Goal: Information Seeking & Learning: Learn about a topic

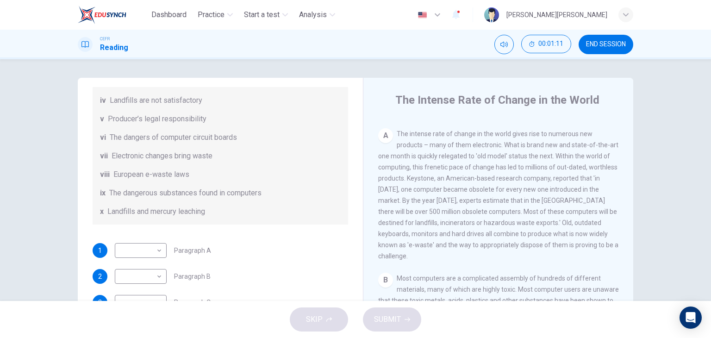
scroll to position [185, 0]
click at [139, 264] on body "Dashboard Practice Start a test Analysis English en ​ LOUIS SHAROSS M.SHASHI CE…" at bounding box center [355, 169] width 711 height 338
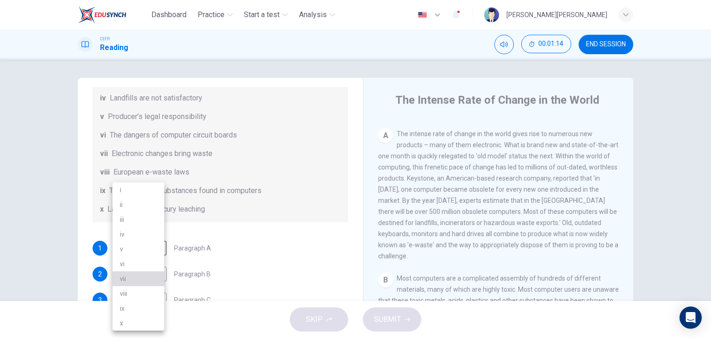
click at [135, 276] on li "vii" at bounding box center [138, 278] width 52 height 15
type input "vii"
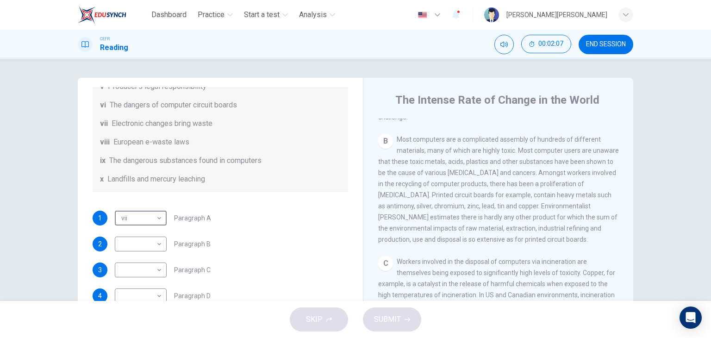
scroll to position [226, 0]
click at [146, 247] on body "Dashboard Practice Start a test Analysis English en ​ LOUIS SHAROSS M.SHASHI CE…" at bounding box center [355, 169] width 711 height 338
click at [138, 312] on li "ix" at bounding box center [138, 308] width 52 height 15
type input "ix"
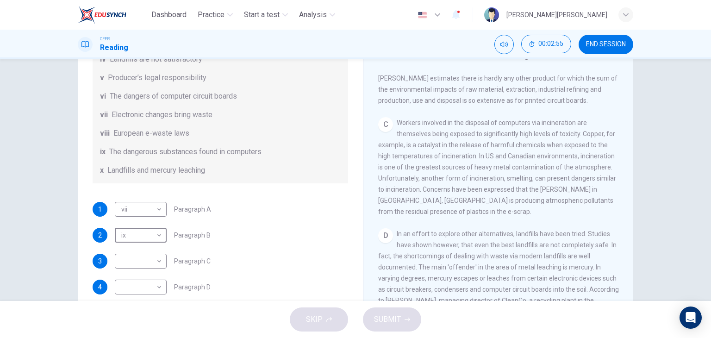
scroll to position [180, 0]
click at [147, 273] on body "Dashboard Practice Start a test Analysis English en ​ LOUIS SHAROSS M.SHASHI CE…" at bounding box center [355, 169] width 711 height 338
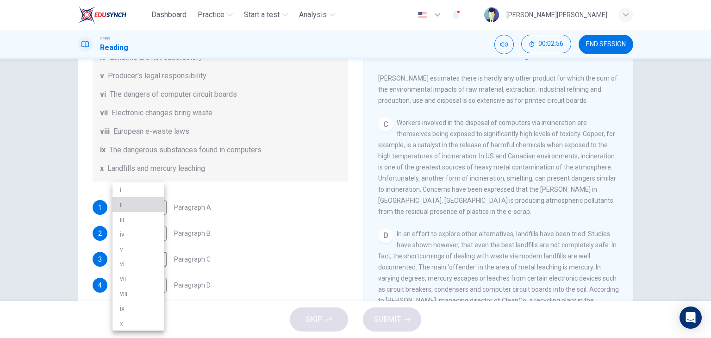
click at [148, 205] on li "ii" at bounding box center [138, 204] width 52 height 15
type input "ii"
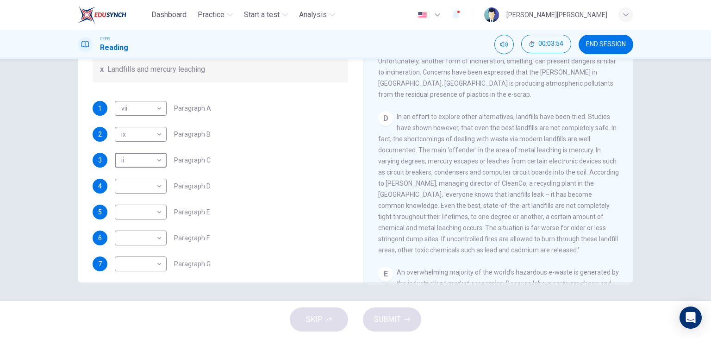
scroll to position [226, 0]
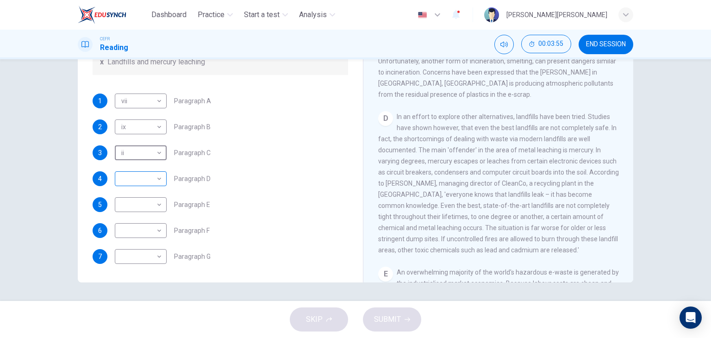
click at [137, 177] on body "Dashboard Practice Start a test Analysis English en ​ LOUIS SHAROSS M.SHASHI CE…" at bounding box center [355, 169] width 711 height 338
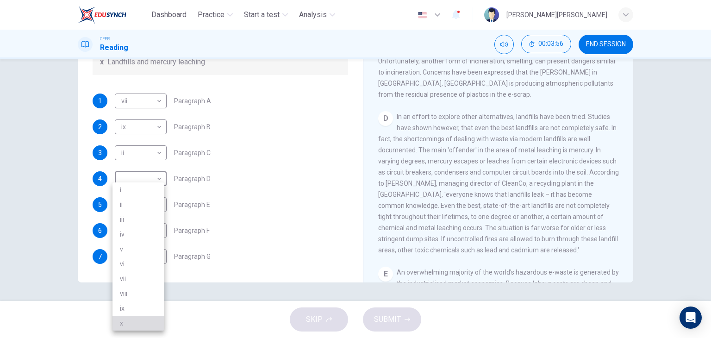
click at [126, 321] on li "x" at bounding box center [138, 323] width 52 height 15
type input "x"
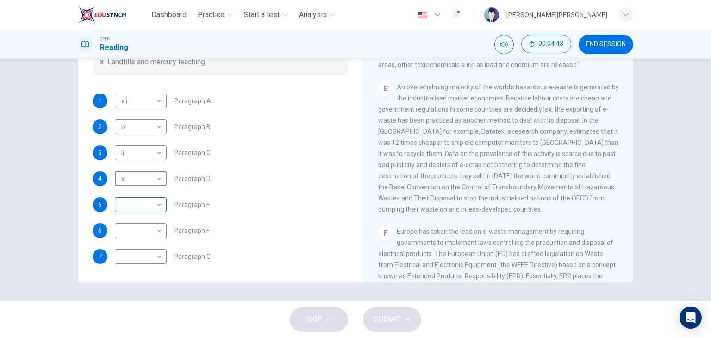
click at [146, 206] on body "Dashboard Practice Start a test Analysis English en ​ LOUIS SHAROSS M.SHASHI CE…" at bounding box center [355, 169] width 711 height 338
click at [135, 221] on li "iii" at bounding box center [138, 219] width 52 height 15
type input "iii"
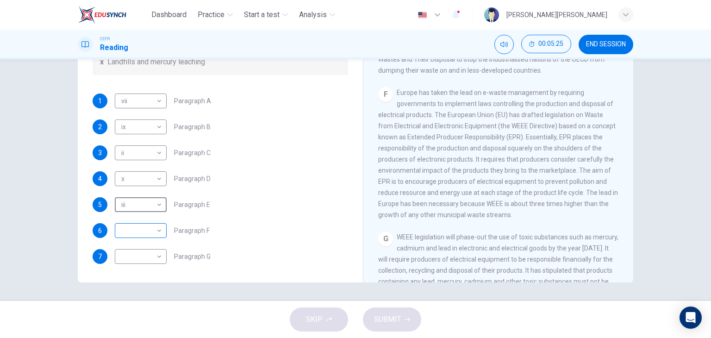
click at [142, 230] on body "Dashboard Practice Start a test Analysis English en ​ LOUIS SHAROSS M.SHASHI CE…" at bounding box center [355, 169] width 711 height 338
click at [143, 291] on li "viii" at bounding box center [138, 293] width 52 height 15
type input "viii"
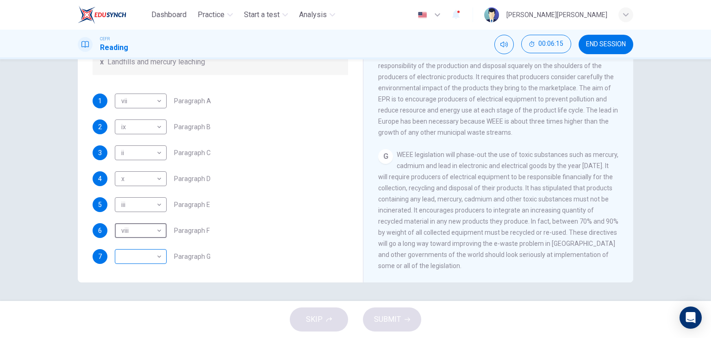
click at [134, 256] on body "Dashboard Practice Start a test Analysis English en ​ LOUIS SHAROSS M.SHASHI CE…" at bounding box center [355, 169] width 711 height 338
click at [141, 252] on li "v" at bounding box center [138, 249] width 52 height 15
type input "v"
click at [398, 315] on span "SUBMIT" at bounding box center [387, 319] width 27 height 13
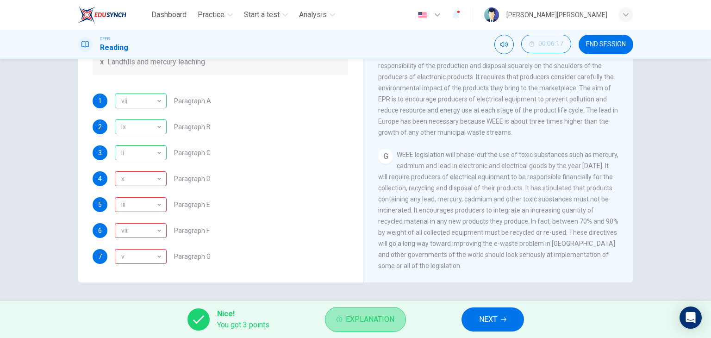
click at [369, 316] on span "Explanation" at bounding box center [370, 319] width 49 height 13
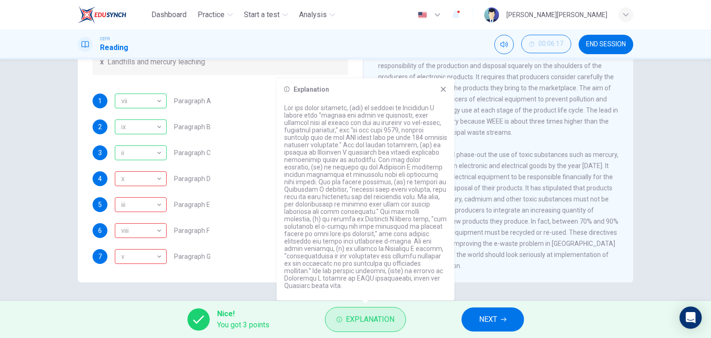
click at [368, 315] on span "Explanation" at bounding box center [370, 319] width 49 height 13
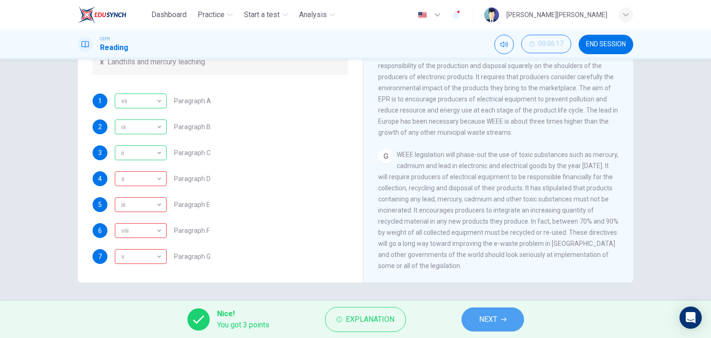
click at [494, 316] on span "NEXT" at bounding box center [488, 319] width 18 height 13
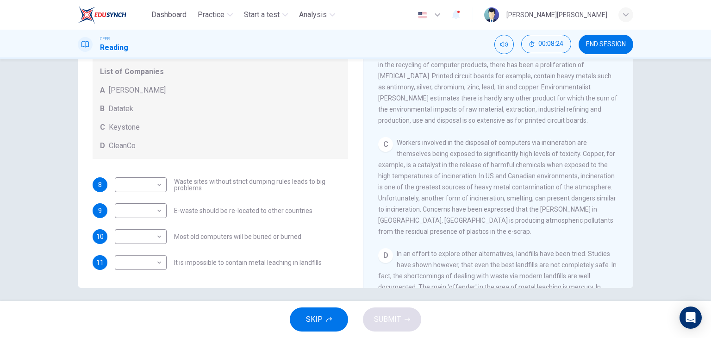
scroll to position [117, 0]
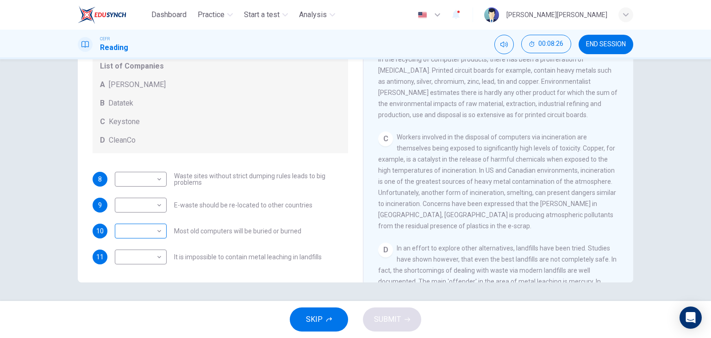
click at [153, 231] on body "Dashboard Practice Start a test Analysis English en ​ LOUIS SHAROSS M.SHASHI CE…" at bounding box center [355, 169] width 711 height 338
click at [143, 241] on li "A" at bounding box center [138, 245] width 52 height 15
type input "A"
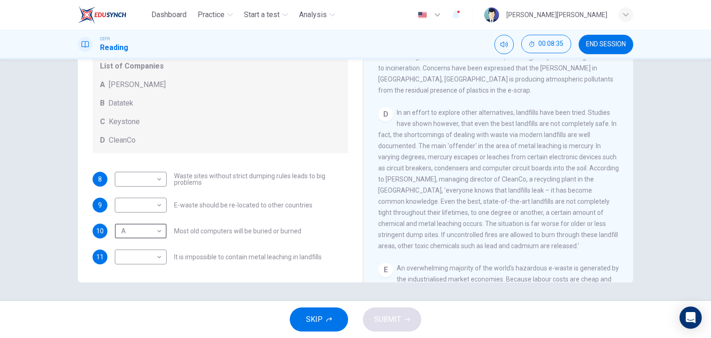
scroll to position [470, 0]
click at [139, 250] on body "Dashboard Practice Start a test Analysis English en ​ LOUIS SHAROSS M.SHASHI CE…" at bounding box center [355, 169] width 711 height 338
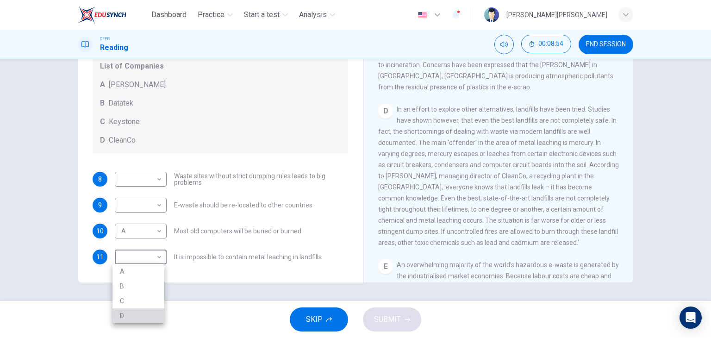
click at [128, 316] on li "D" at bounding box center [138, 315] width 52 height 15
type input "D"
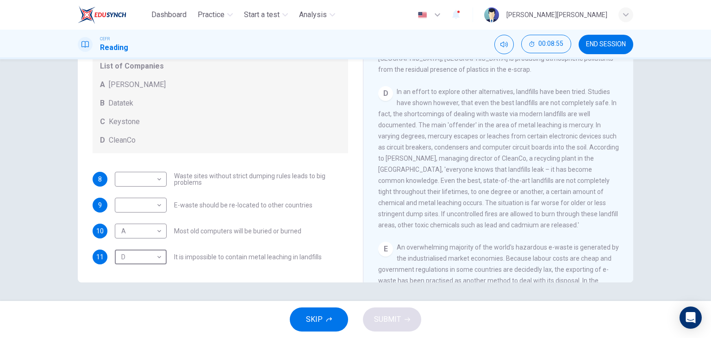
scroll to position [563, 0]
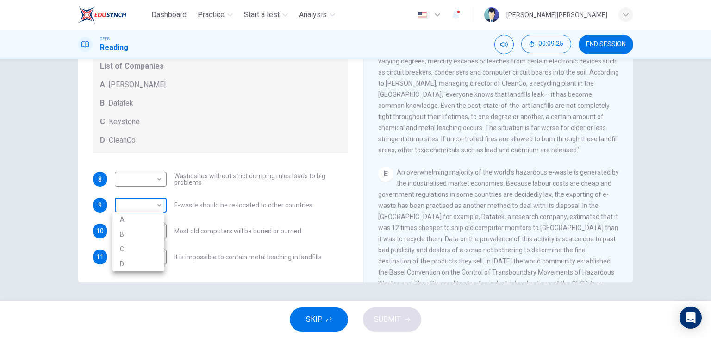
click at [140, 204] on body "Dashboard Practice Start a test Analysis English en ​ LOUIS SHAROSS M.SHASHI CE…" at bounding box center [355, 169] width 711 height 338
click at [133, 237] on li "B" at bounding box center [138, 234] width 52 height 15
type input "B"
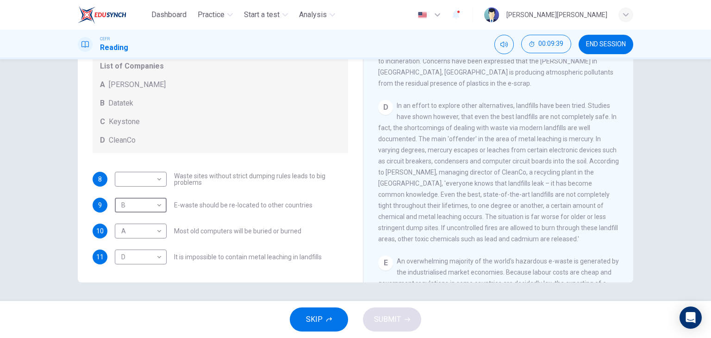
scroll to position [470, 0]
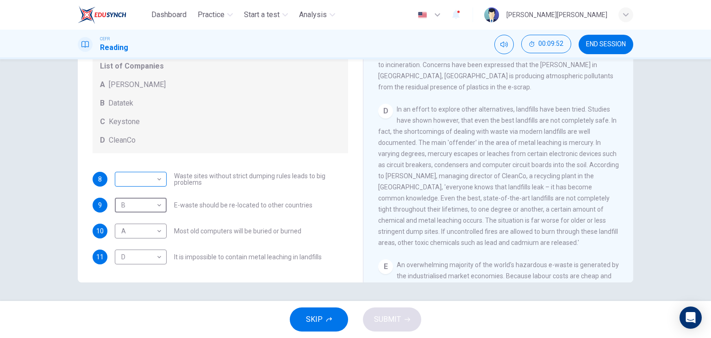
click at [148, 174] on body "Dashboard Practice Start a test Analysis English en ​ LOUIS SHAROSS M.SHASHI CE…" at bounding box center [355, 169] width 711 height 338
click at [136, 240] on li "D" at bounding box center [138, 238] width 52 height 15
type input "D"
click at [379, 315] on span "SUBMIT" at bounding box center [387, 319] width 27 height 13
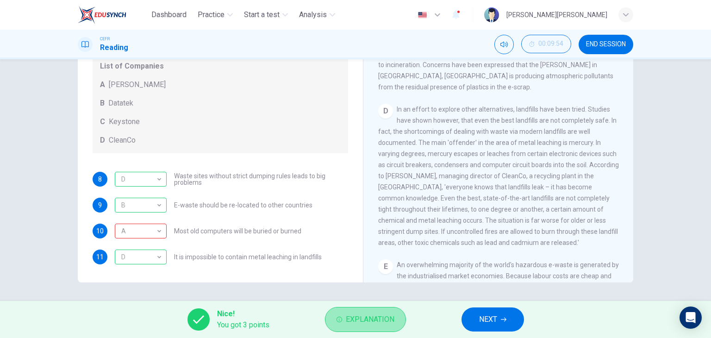
click at [350, 321] on span "Explanation" at bounding box center [370, 319] width 49 height 13
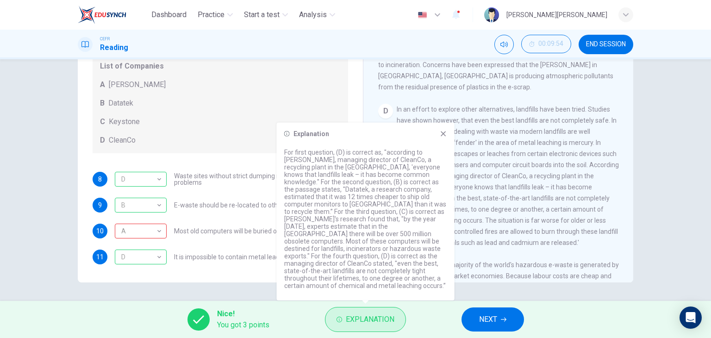
click at [350, 321] on span "Explanation" at bounding box center [370, 319] width 49 height 13
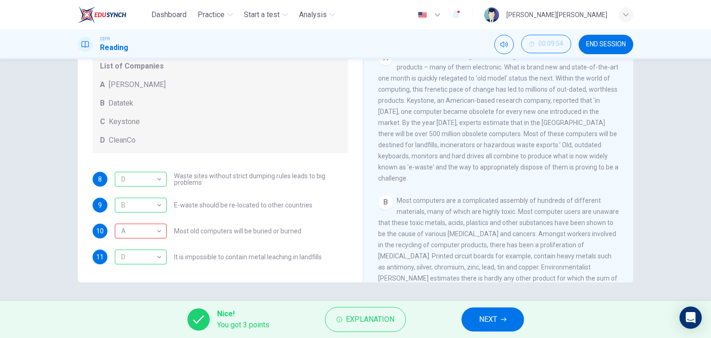
scroll to position [100, 0]
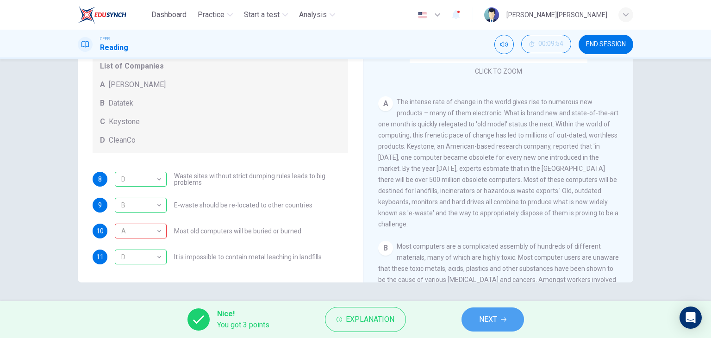
click at [491, 316] on span "NEXT" at bounding box center [488, 319] width 18 height 13
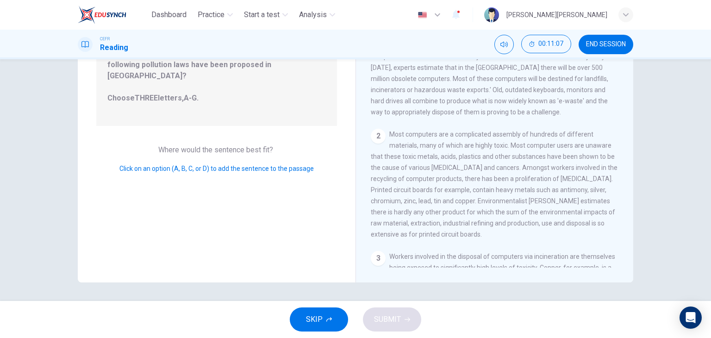
scroll to position [0, 0]
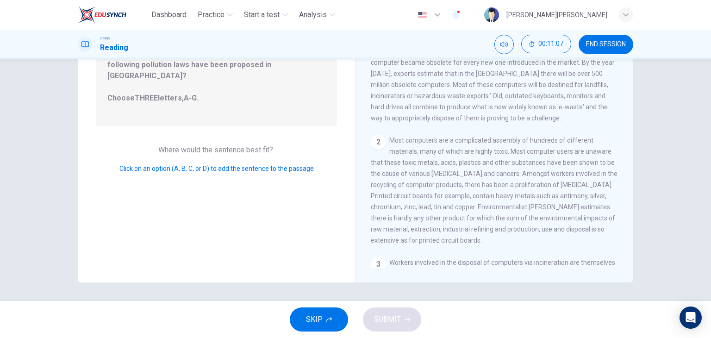
click at [263, 199] on div "Question 12 Look at the four that indicate where the following sentence could b…" at bounding box center [217, 122] width 278 height 322
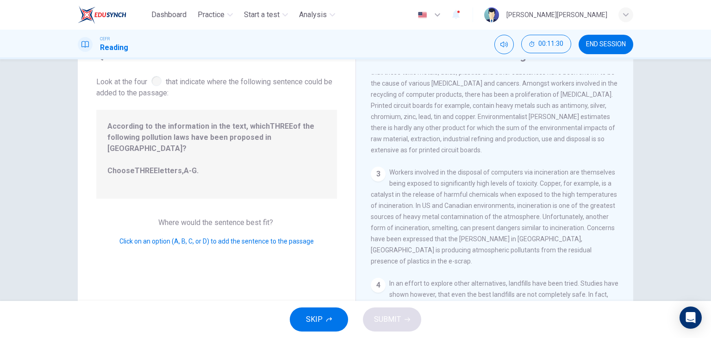
scroll to position [46, 0]
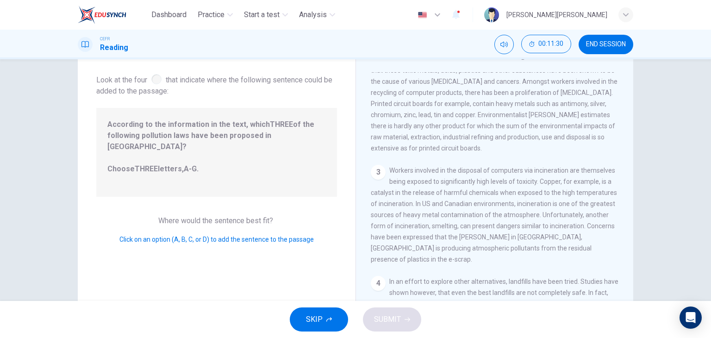
click at [321, 321] on span "SKIP" at bounding box center [314, 319] width 17 height 13
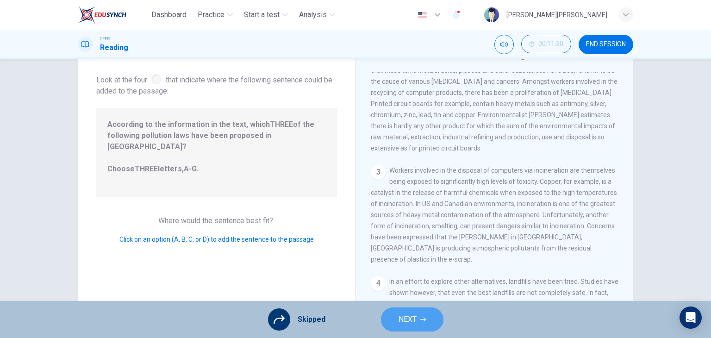
click at [409, 317] on span "NEXT" at bounding box center [408, 319] width 18 height 13
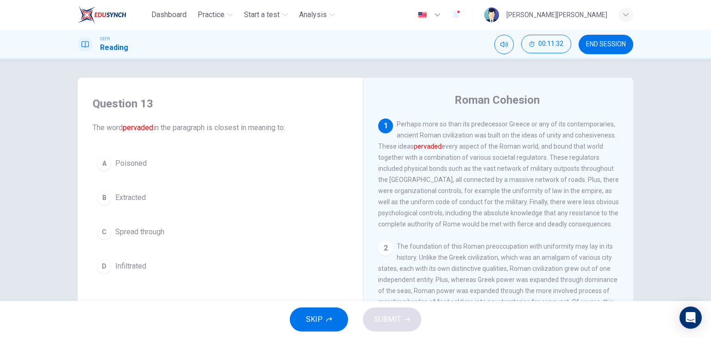
click at [599, 46] on span "END SESSION" at bounding box center [606, 44] width 40 height 7
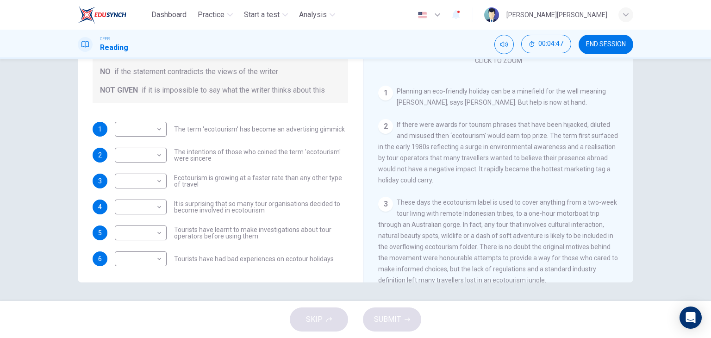
scroll to position [37, 0]
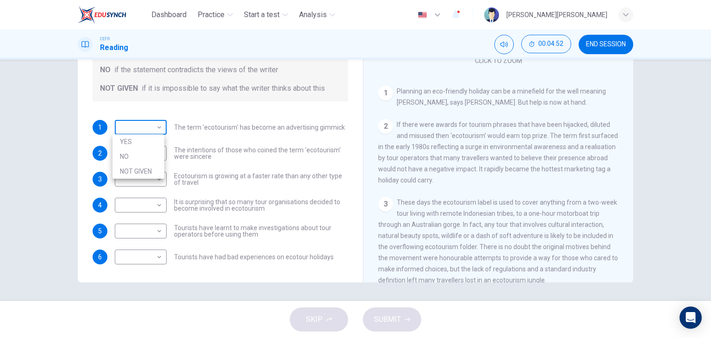
click at [132, 125] on body "Dashboard Practice Start a test Analysis English en ​ LOUIS SHAROSS M.SHASHI CE…" at bounding box center [355, 169] width 711 height 338
click at [131, 141] on li "YES" at bounding box center [138, 141] width 52 height 15
type input "YES"
click at [144, 150] on body "Dashboard Practice Start a test Analysis English en ​ LOUIS SHAROSS M.SHASHI CE…" at bounding box center [355, 169] width 711 height 338
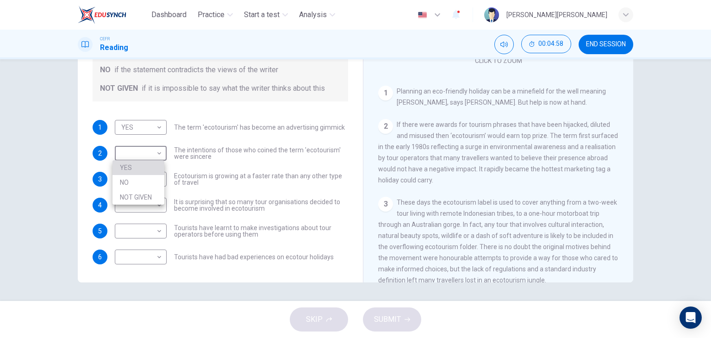
click at [147, 163] on li "YES" at bounding box center [138, 167] width 52 height 15
type input "YES"
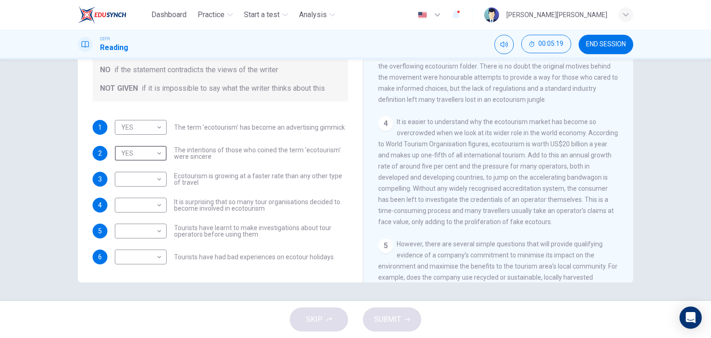
scroll to position [296, 0]
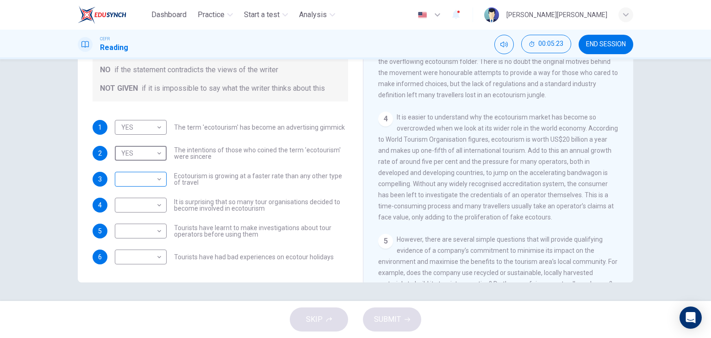
click at [134, 178] on body "Dashboard Practice Start a test Analysis English en ​ LOUIS SHAROSS M.SHASHI CE…" at bounding box center [355, 169] width 711 height 338
click at [146, 225] on li "NOT GIVEN" at bounding box center [138, 223] width 52 height 15
type input "NOT GIVEN"
click at [131, 210] on body "Dashboard Practice Start a test Analysis English en ​ LOUIS SHAROSS M.SHASHI CE…" at bounding box center [355, 169] width 711 height 338
click at [136, 228] on li "NO" at bounding box center [138, 234] width 52 height 15
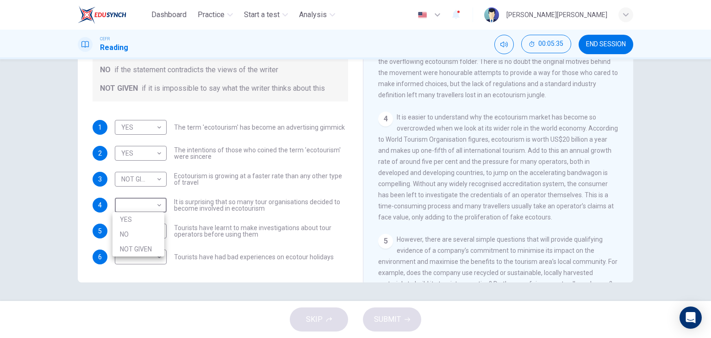
type input "NO"
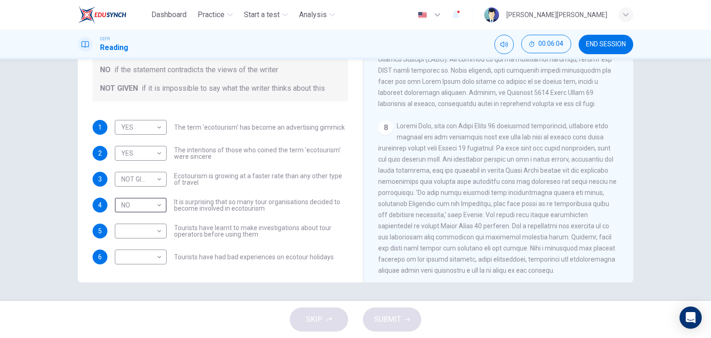
scroll to position [944, 0]
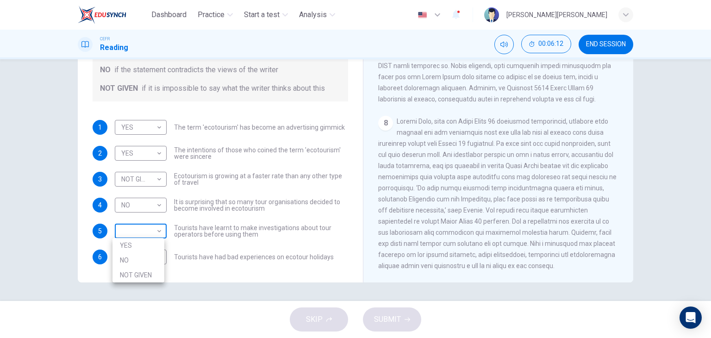
click at [150, 228] on body "Dashboard Practice Start a test Analysis English en ​ LOUIS SHAROSS M.SHASHI CE…" at bounding box center [355, 169] width 711 height 338
click at [144, 272] on li "NOT GIVEN" at bounding box center [138, 275] width 52 height 15
type input "NOT GIVEN"
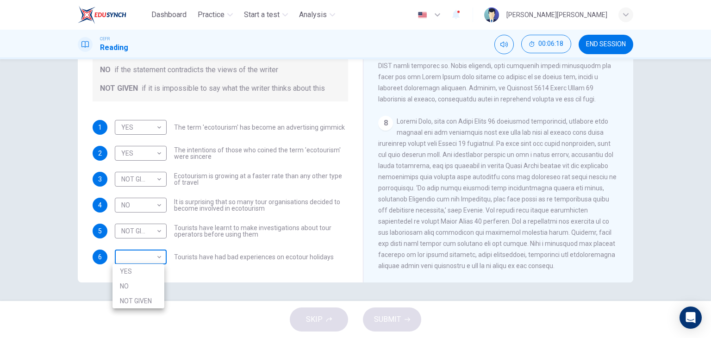
click at [155, 260] on body "Dashboard Practice Start a test Analysis English en ​ LOUIS SHAROSS M.SHASHI CE…" at bounding box center [355, 169] width 711 height 338
click at [143, 302] on li "NOT GIVEN" at bounding box center [138, 300] width 52 height 15
type input "NOT GIVEN"
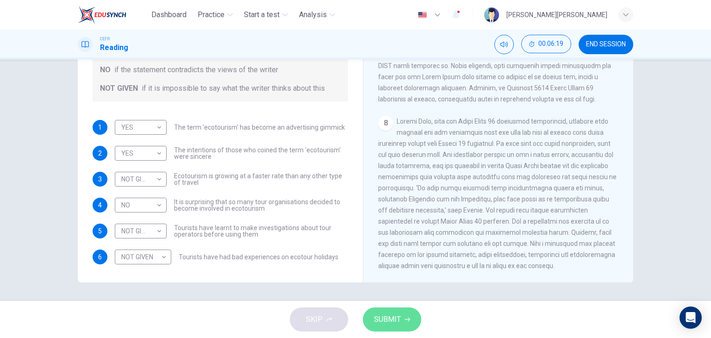
click at [401, 321] on button "SUBMIT" at bounding box center [392, 319] width 58 height 24
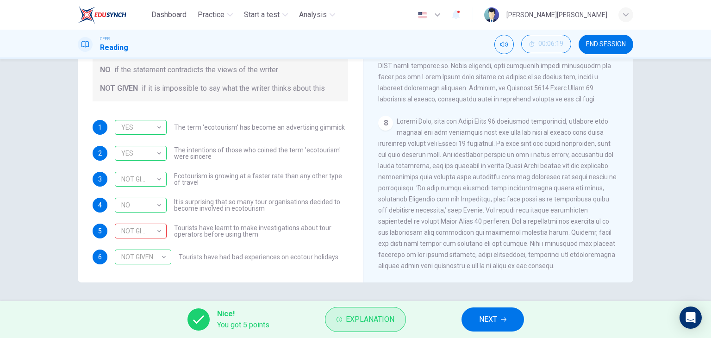
click at [350, 312] on button "Explanation" at bounding box center [365, 319] width 81 height 25
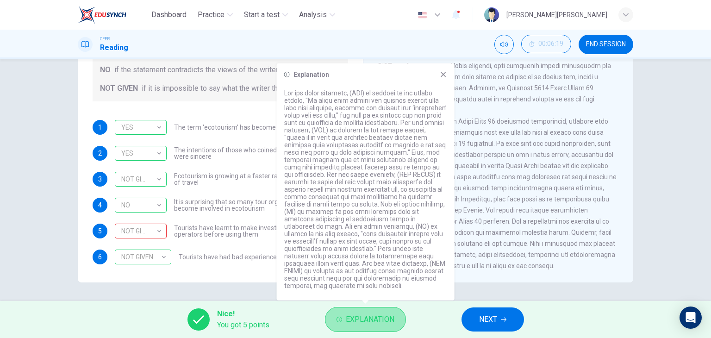
click at [367, 320] on span "Explanation" at bounding box center [370, 319] width 49 height 13
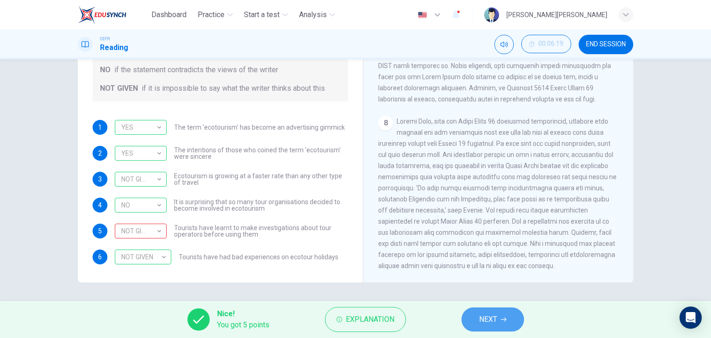
click at [490, 319] on span "NEXT" at bounding box center [488, 319] width 18 height 13
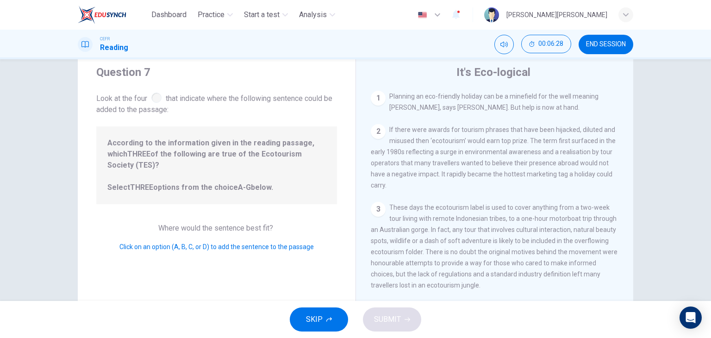
scroll to position [0, 0]
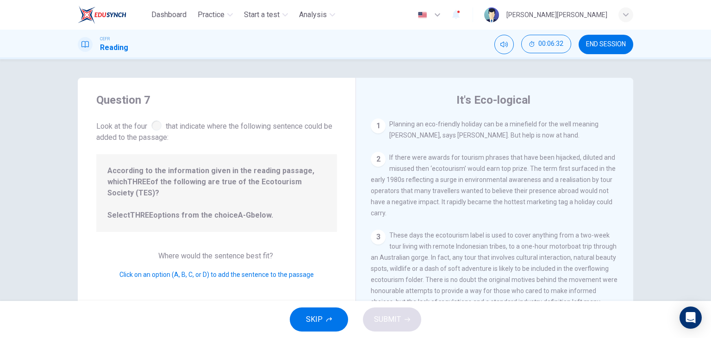
click at [424, 134] on span "Planning an eco-friendly holiday can be a minefield for the well meaning travel…" at bounding box center [493, 129] width 209 height 19
click at [443, 195] on span "If there were awards for tourism phrases that have been hijacked, diluted and m…" at bounding box center [493, 185] width 245 height 63
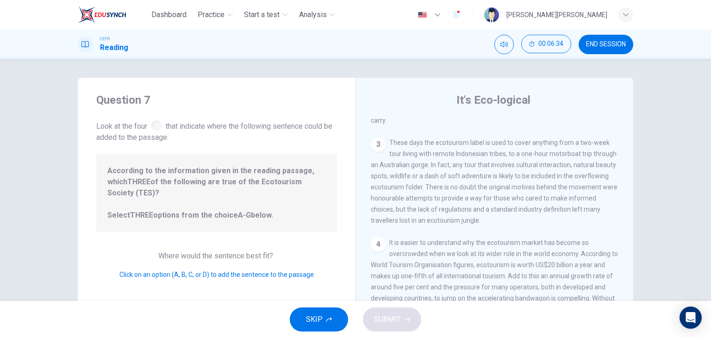
click at [443, 194] on span "These days the ecotourism label is used to cover anything from a two-week tour …" at bounding box center [494, 181] width 247 height 85
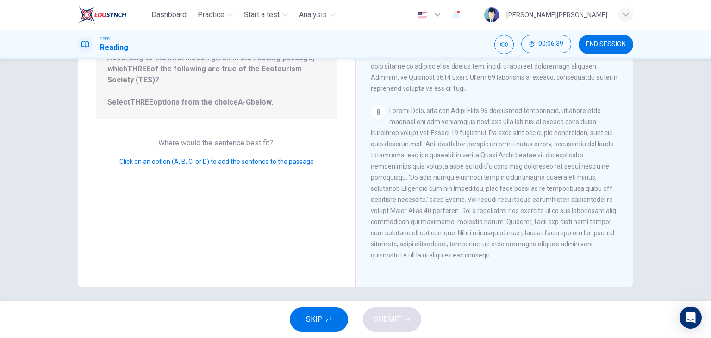
scroll to position [117, 0]
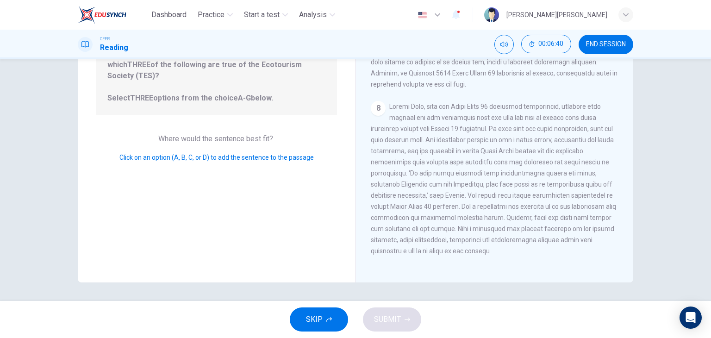
click at [320, 322] on span "SKIP" at bounding box center [314, 319] width 17 height 13
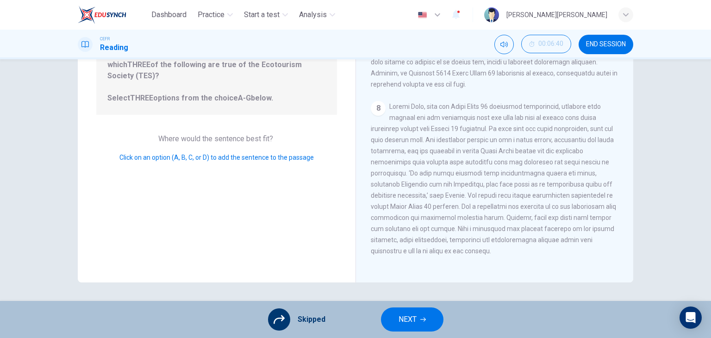
click at [409, 319] on span "NEXT" at bounding box center [408, 319] width 18 height 13
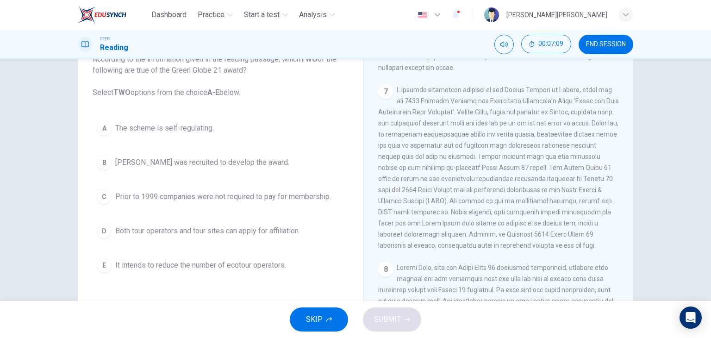
scroll to position [71, 0]
click at [156, 123] on span "The scheme is self-regulating." at bounding box center [164, 125] width 99 height 11
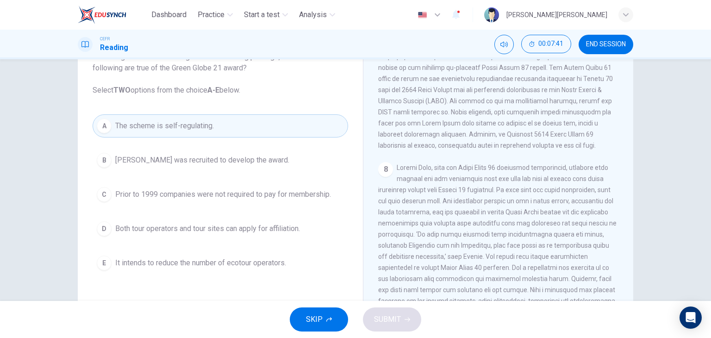
scroll to position [944, 0]
click at [241, 266] on span "It intends to reduce the number of ecotour operators." at bounding box center [200, 262] width 171 height 11
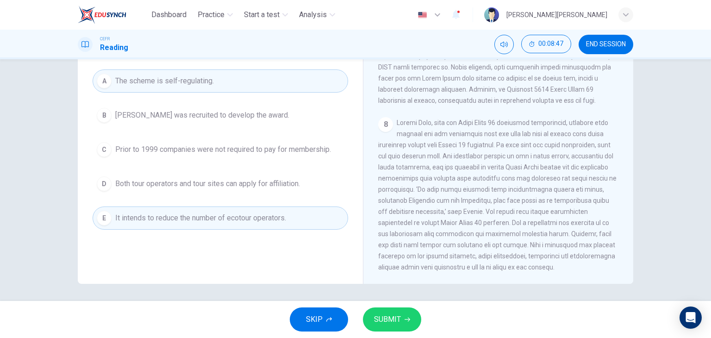
scroll to position [117, 0]
click at [381, 319] on span "SUBMIT" at bounding box center [387, 319] width 27 height 13
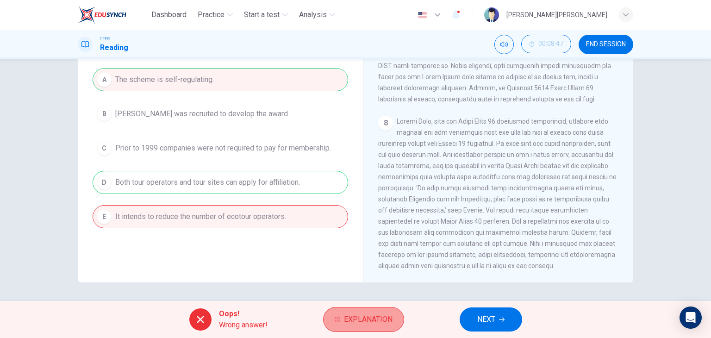
click at [376, 320] on span "Explanation" at bounding box center [368, 319] width 49 height 13
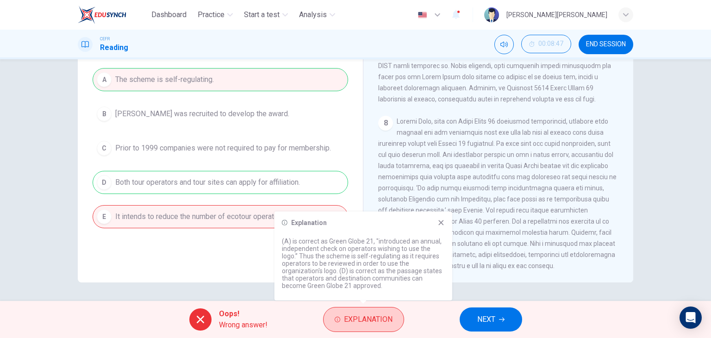
click at [376, 321] on span "Explanation" at bounding box center [368, 319] width 49 height 13
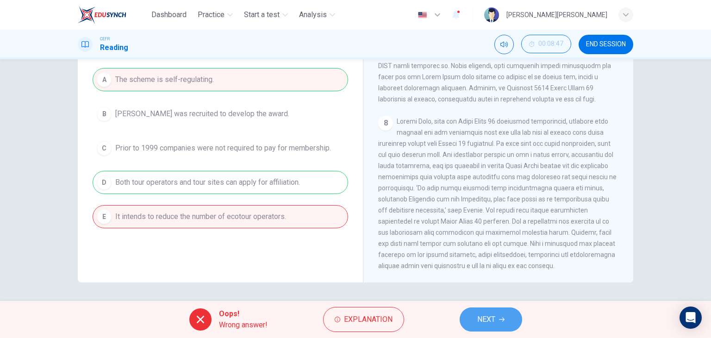
click at [515, 322] on button "NEXT" at bounding box center [491, 319] width 62 height 24
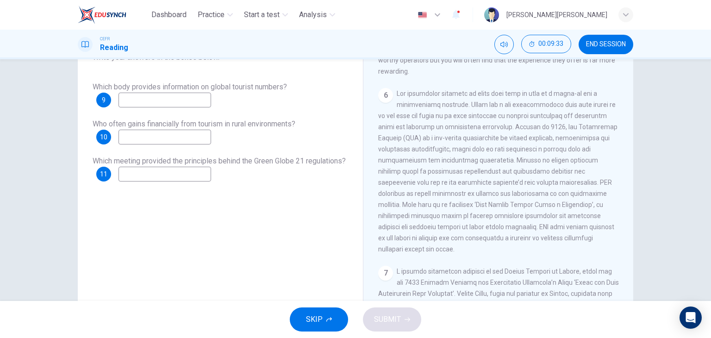
scroll to position [602, 0]
click at [160, 103] on input at bounding box center [165, 100] width 93 height 15
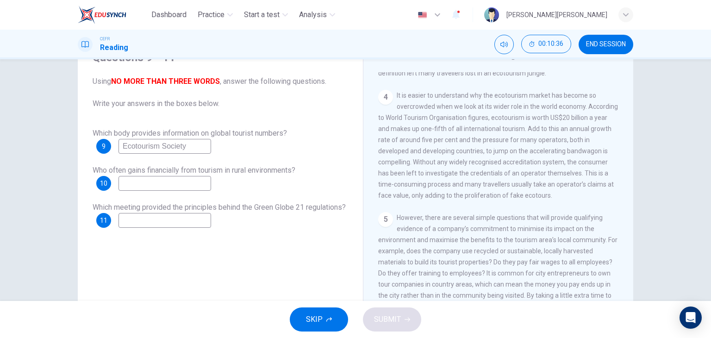
scroll to position [370, 0]
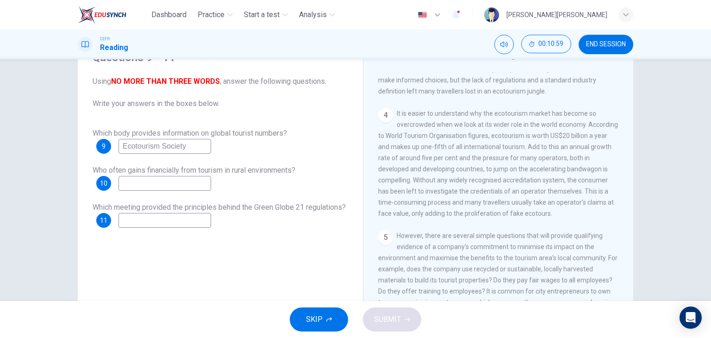
type input "Ecotourism Society"
click at [187, 186] on input at bounding box center [165, 183] width 93 height 15
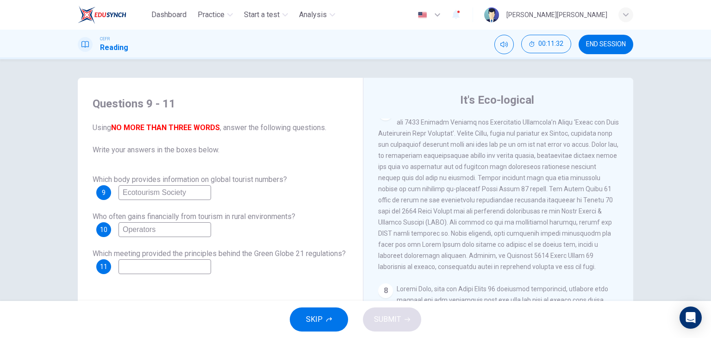
scroll to position [851, 0]
type input "Operators"
click at [208, 270] on input at bounding box center [165, 266] width 93 height 15
type input "`"
type input "1992 Earth Summit"
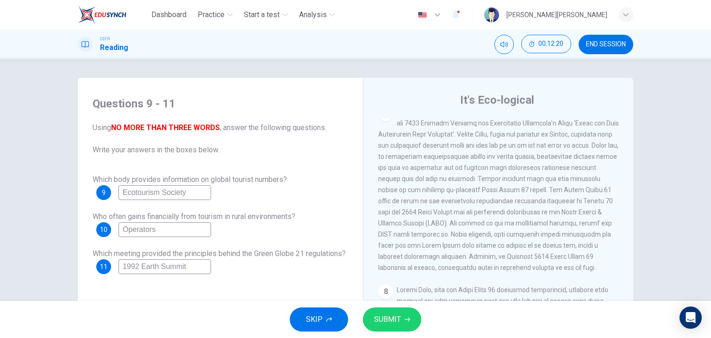
click at [391, 315] on span "SUBMIT" at bounding box center [387, 319] width 27 height 13
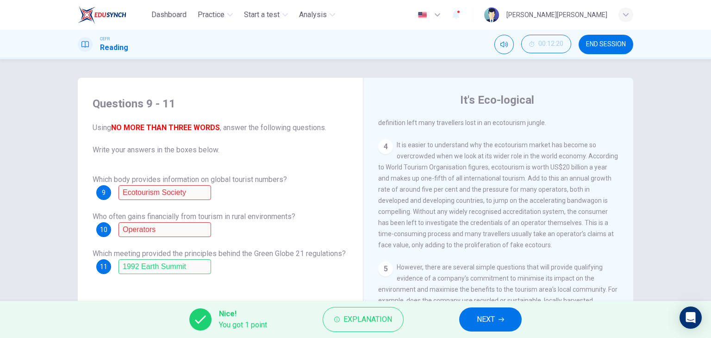
scroll to position [388, 0]
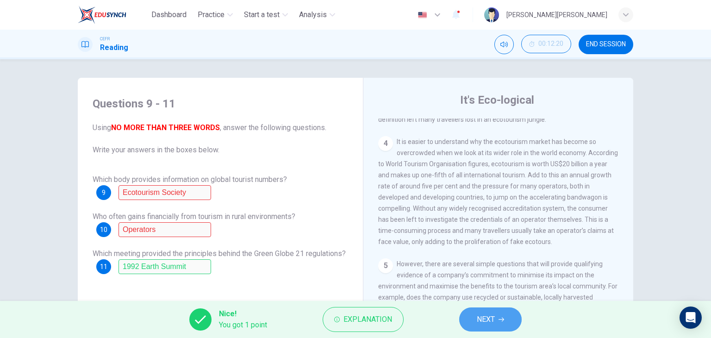
click at [479, 324] on span "NEXT" at bounding box center [486, 319] width 18 height 13
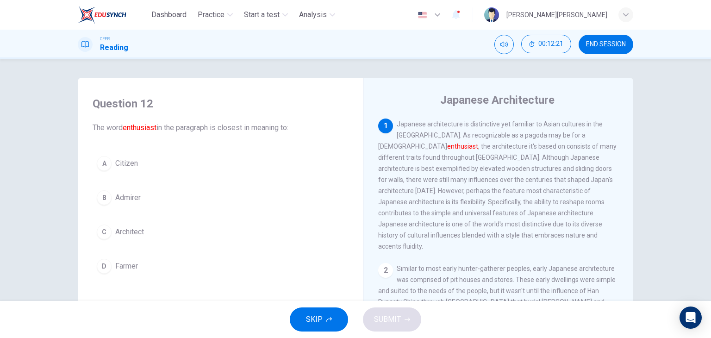
click at [609, 38] on button "END SESSION" at bounding box center [606, 44] width 55 height 19
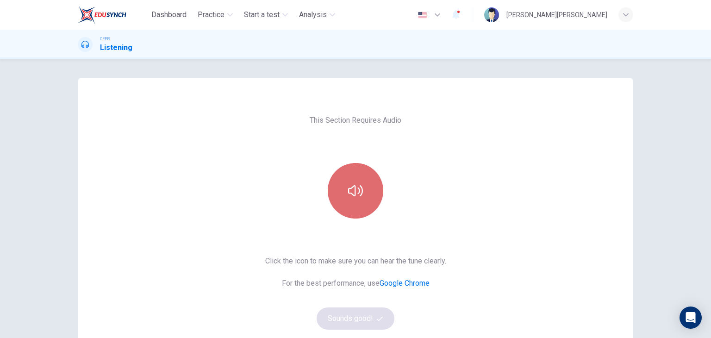
click at [352, 179] on button "button" at bounding box center [356, 191] width 56 height 56
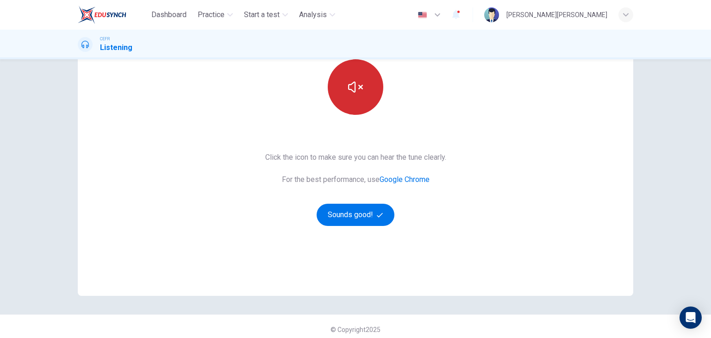
scroll to position [110, 0]
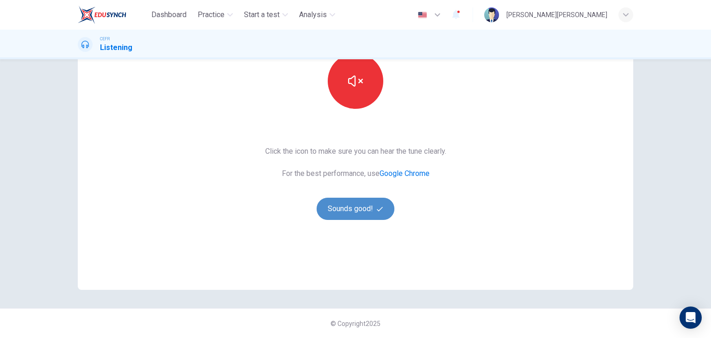
click at [362, 206] on button "Sounds good!" at bounding box center [356, 209] width 78 height 22
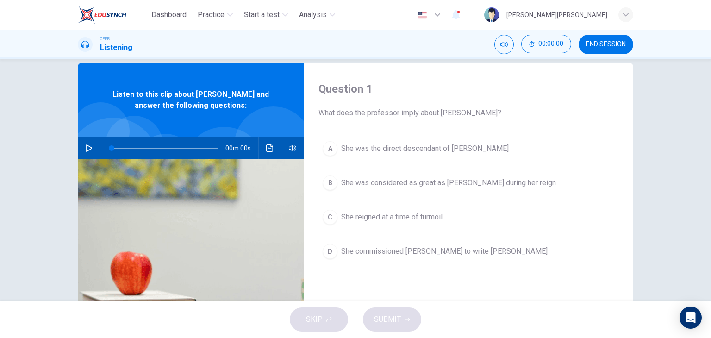
scroll to position [0, 0]
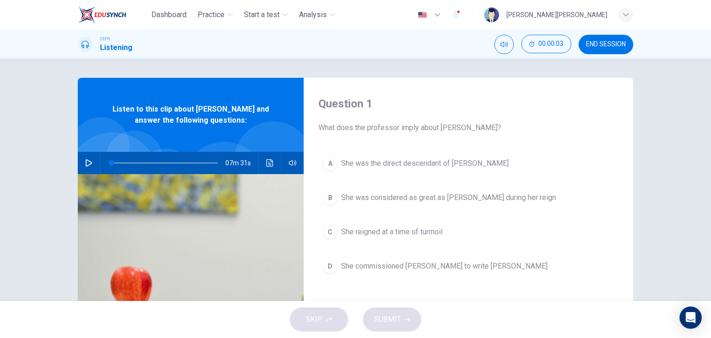
click at [86, 161] on icon "button" at bounding box center [89, 162] width 6 height 7
type input "2"
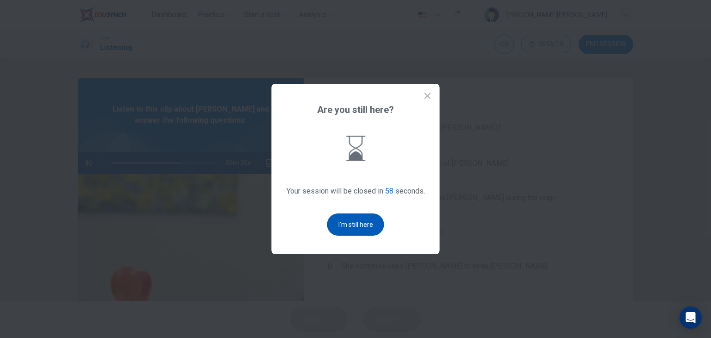
click at [355, 218] on button "I'm still here" at bounding box center [355, 224] width 57 height 22
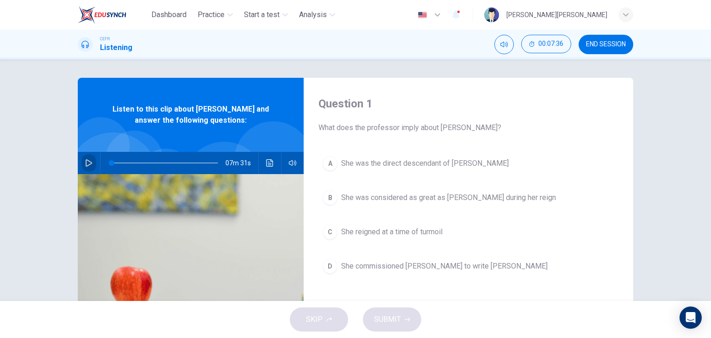
click at [89, 165] on icon "button" at bounding box center [88, 162] width 7 height 7
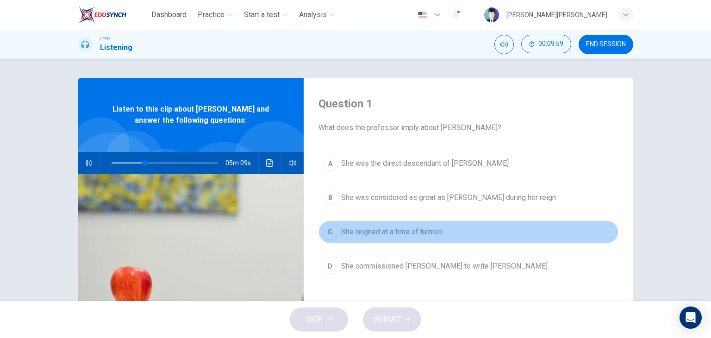
click at [434, 230] on span "She reigned at a time of turmoil" at bounding box center [391, 231] width 101 height 11
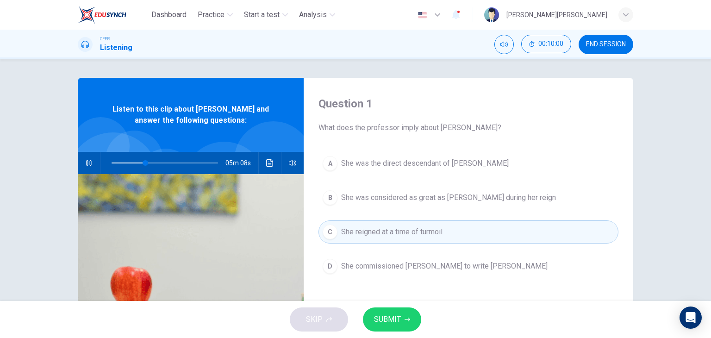
click at [449, 212] on div "A She was the direct descendant of [PERSON_NAME] was considered as great as [PE…" at bounding box center [468, 224] width 300 height 144
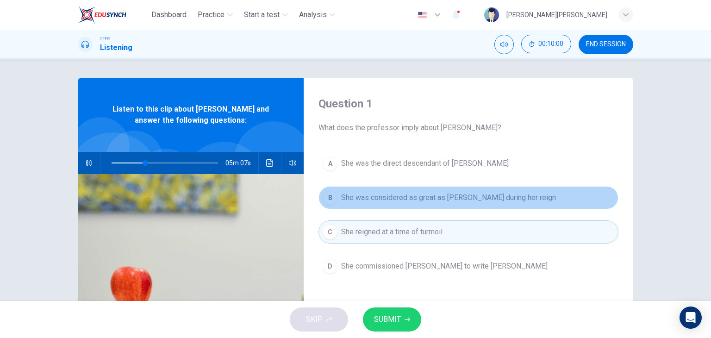
click at [455, 199] on span "She was considered as great as [PERSON_NAME] during her reign" at bounding box center [448, 197] width 215 height 11
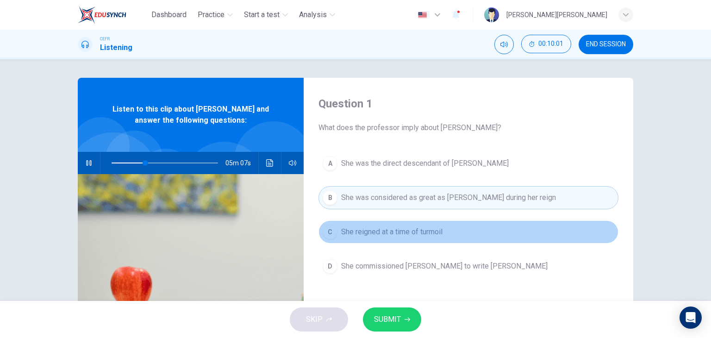
click at [417, 231] on span "She reigned at a time of turmoil" at bounding box center [391, 231] width 101 height 11
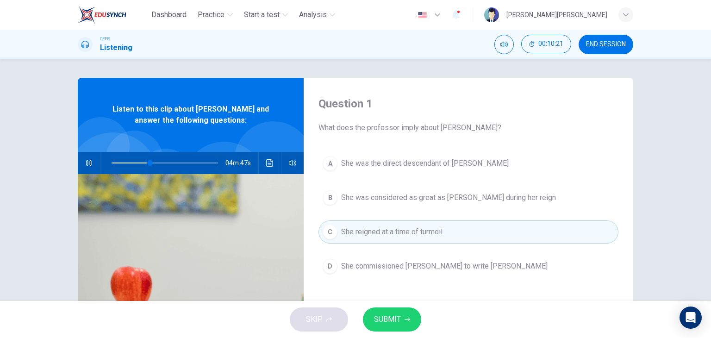
click at [380, 314] on span "SUBMIT" at bounding box center [387, 319] width 27 height 13
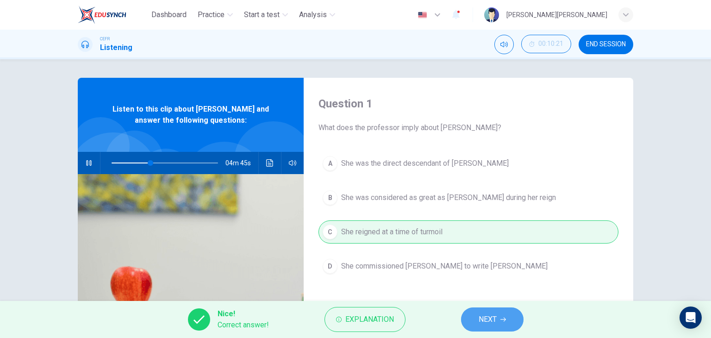
click at [475, 326] on button "NEXT" at bounding box center [492, 319] width 62 height 24
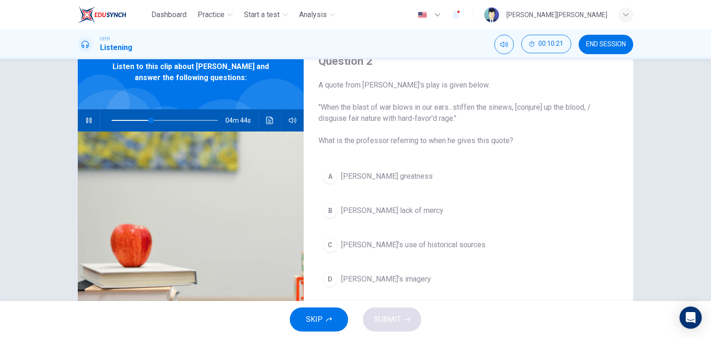
scroll to position [46, 0]
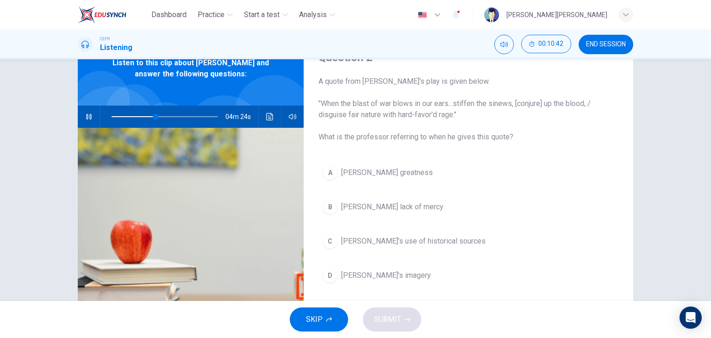
click at [389, 282] on button "D [PERSON_NAME]'s imagery" at bounding box center [468, 275] width 300 height 23
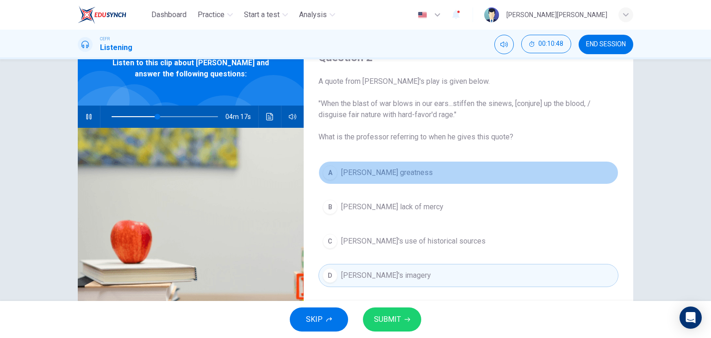
click at [401, 179] on button "A [PERSON_NAME] greatness" at bounding box center [468, 172] width 300 height 23
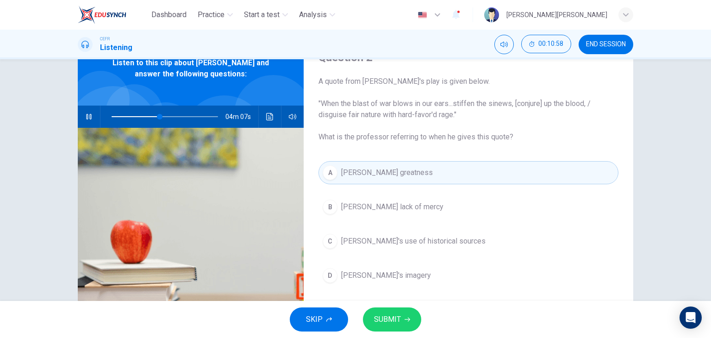
click at [373, 267] on button "D [PERSON_NAME]'s imagery" at bounding box center [468, 275] width 300 height 23
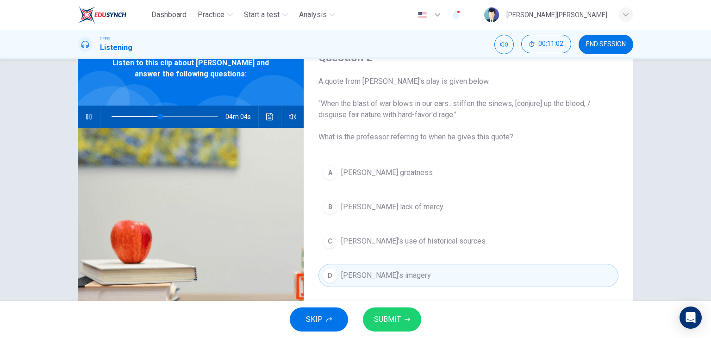
click at [385, 315] on span "SUBMIT" at bounding box center [387, 319] width 27 height 13
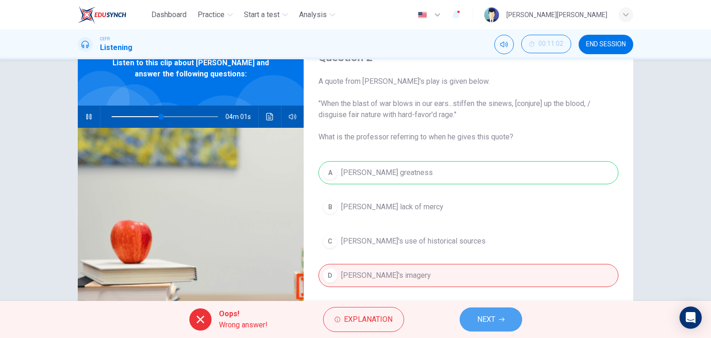
click at [471, 323] on button "NEXT" at bounding box center [491, 319] width 62 height 24
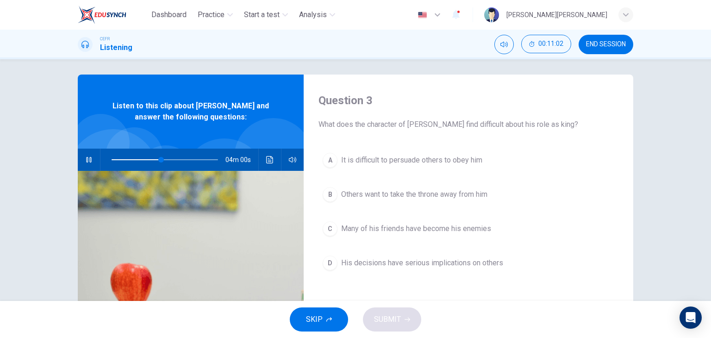
scroll to position [0, 0]
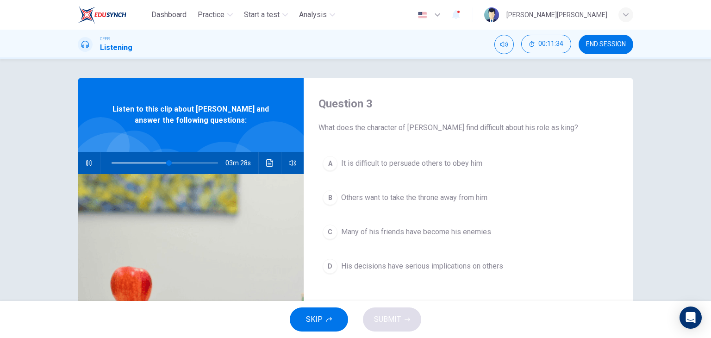
click at [467, 197] on span "Others want to take the throne away from him" at bounding box center [414, 197] width 146 height 11
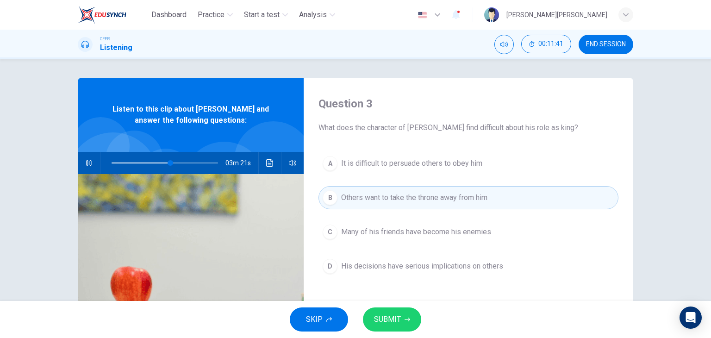
click at [468, 233] on span "Many of his friends have become his enemies" at bounding box center [416, 231] width 150 height 11
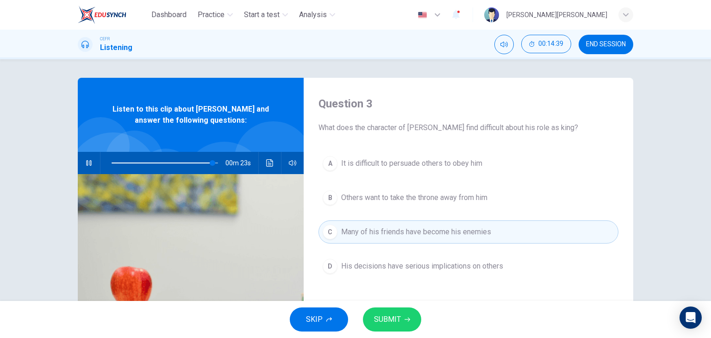
click at [467, 259] on button "D His decisions have serious implications on others" at bounding box center [468, 266] width 300 height 23
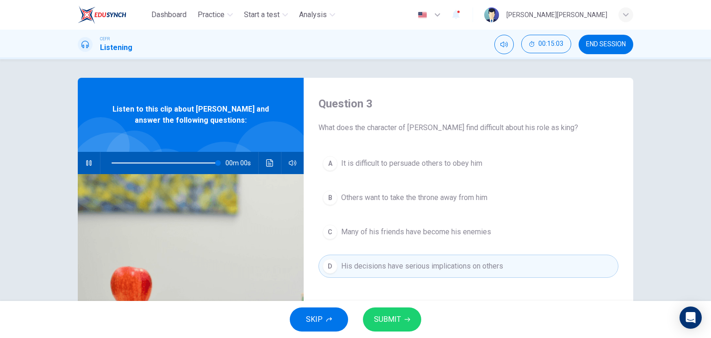
type input "0"
click at [392, 317] on span "SUBMIT" at bounding box center [387, 319] width 27 height 13
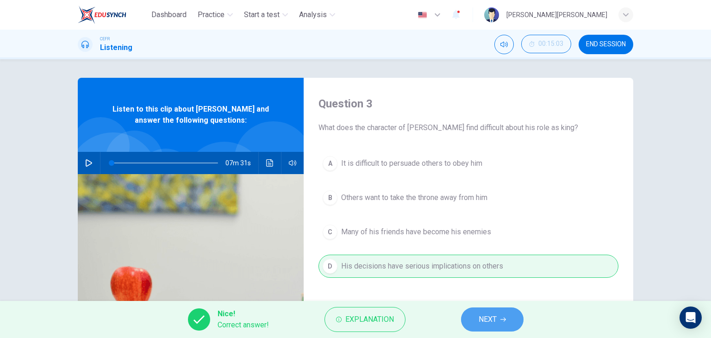
click at [492, 322] on span "NEXT" at bounding box center [488, 319] width 18 height 13
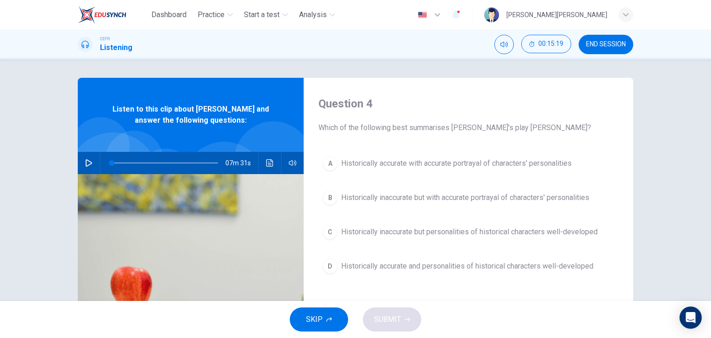
click at [390, 270] on span "Historically accurate and personalities of historical characters well-developed" at bounding box center [467, 266] width 252 height 11
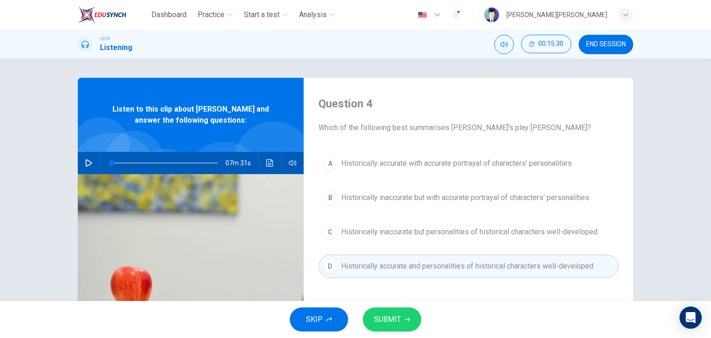
click at [395, 324] on span "SUBMIT" at bounding box center [387, 319] width 27 height 13
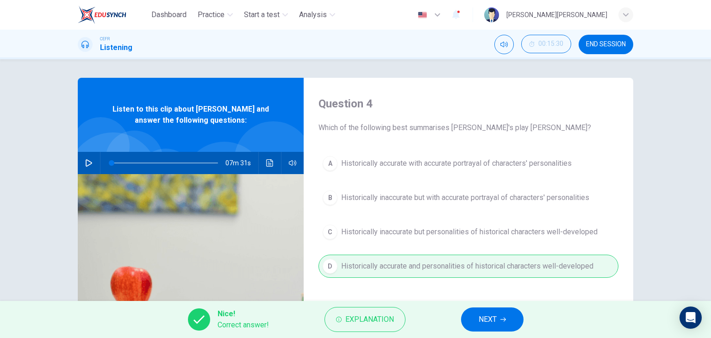
click at [477, 320] on button "NEXT" at bounding box center [492, 319] width 62 height 24
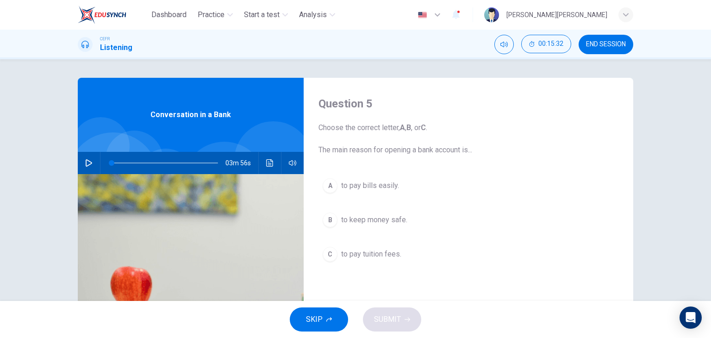
click at [609, 44] on span "END SESSION" at bounding box center [606, 44] width 40 height 7
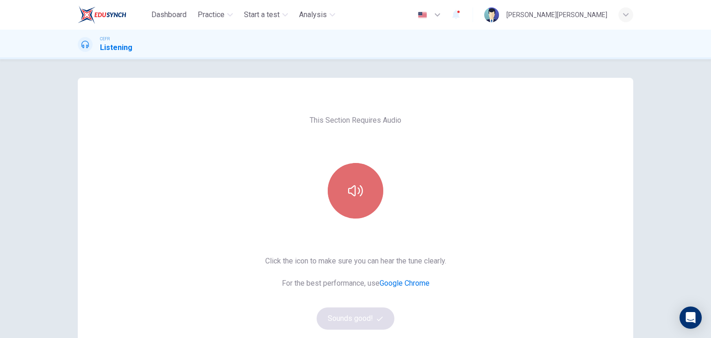
click at [378, 193] on button "button" at bounding box center [356, 191] width 56 height 56
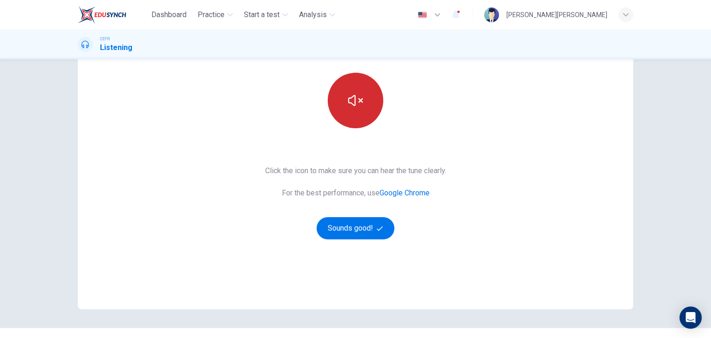
scroll to position [93, 0]
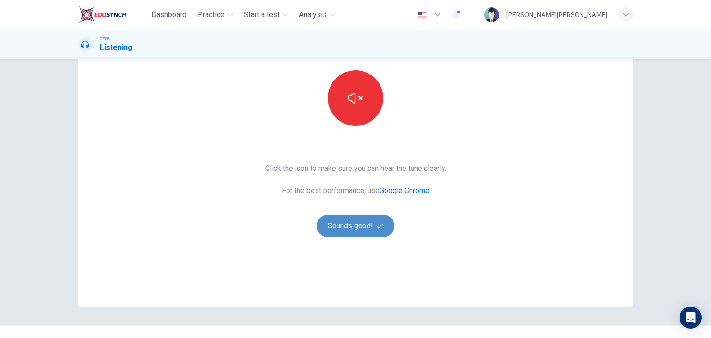
click at [379, 222] on button "Sounds good!" at bounding box center [356, 226] width 78 height 22
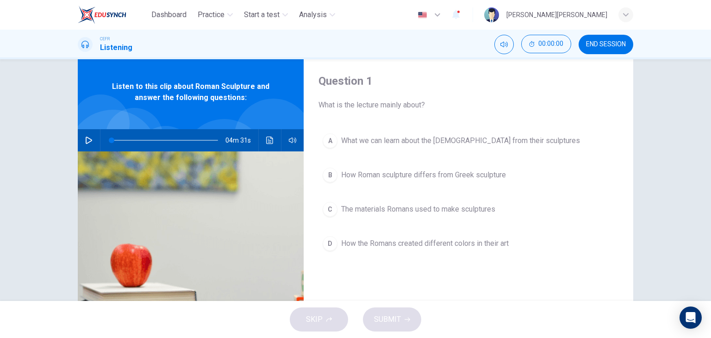
scroll to position [0, 0]
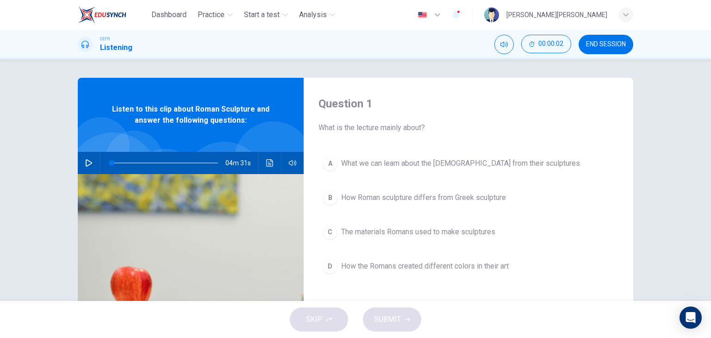
click at [85, 159] on icon "button" at bounding box center [88, 162] width 7 height 7
click at [497, 168] on span "What we can learn about the Romans from their sculptures" at bounding box center [460, 163] width 239 height 11
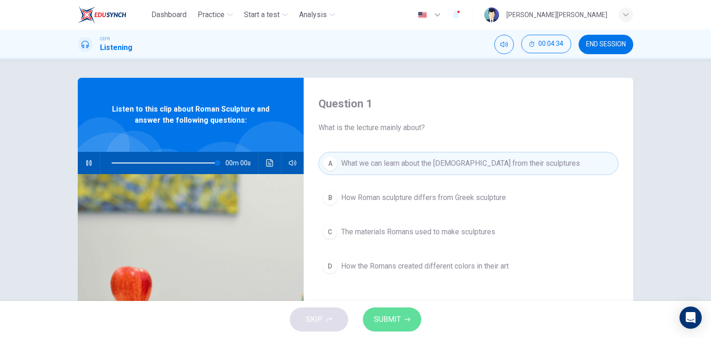
click at [399, 316] on span "SUBMIT" at bounding box center [387, 319] width 27 height 13
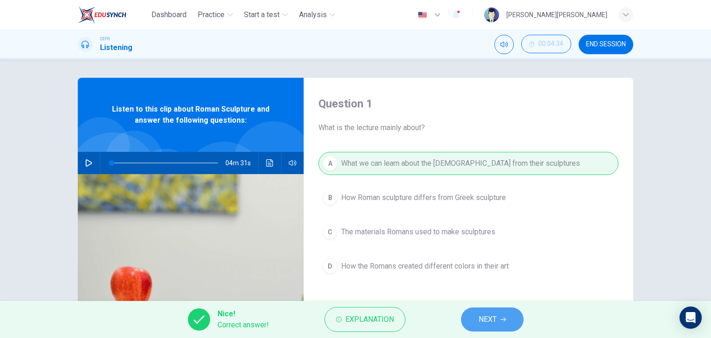
click at [497, 321] on span "NEXT" at bounding box center [488, 319] width 18 height 13
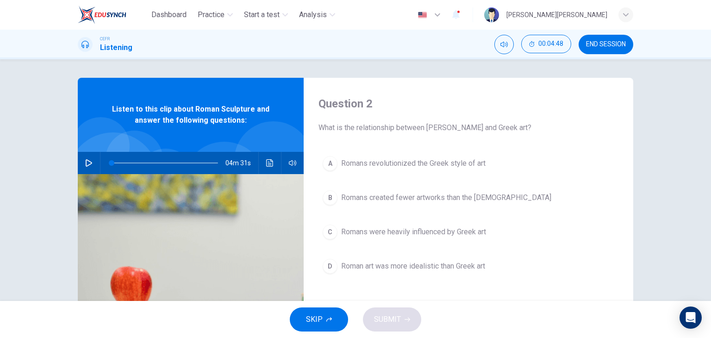
click at [85, 165] on icon "button" at bounding box center [88, 162] width 7 height 7
click at [448, 171] on button "A Romans revolutionized the Greek style of art" at bounding box center [468, 163] width 300 height 23
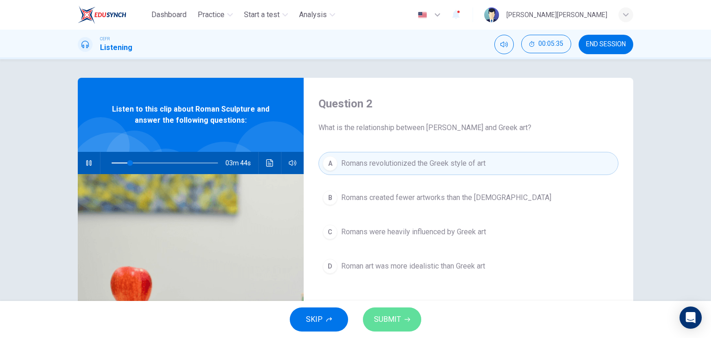
click at [406, 313] on button "SUBMIT" at bounding box center [392, 319] width 58 height 24
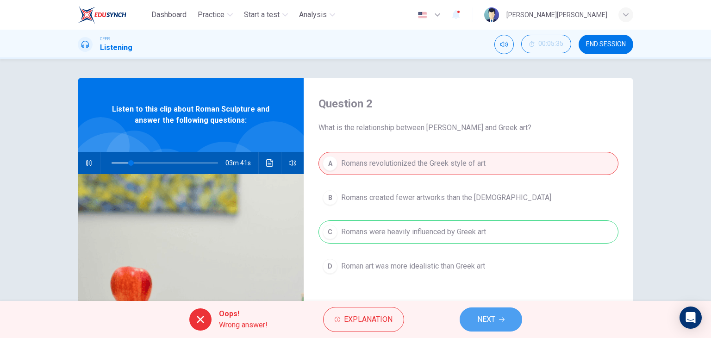
click at [479, 322] on span "NEXT" at bounding box center [486, 319] width 18 height 13
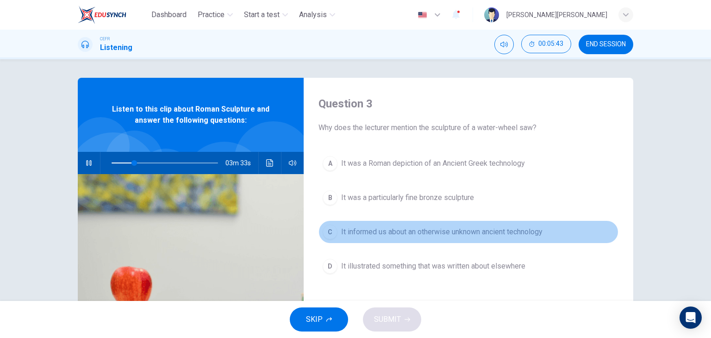
click at [372, 233] on span "It informed us about an otherwise unknown ancient technology" at bounding box center [441, 231] width 201 height 11
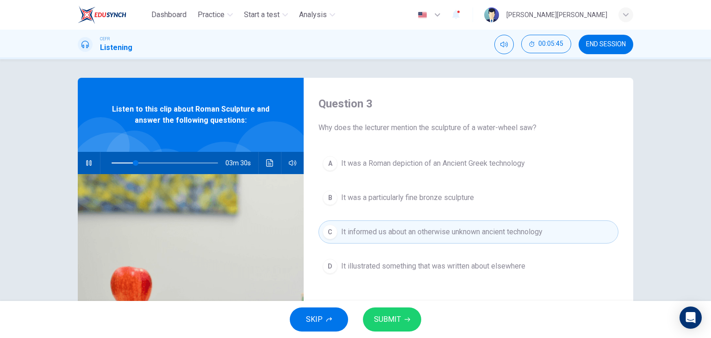
click at [400, 313] on span "SUBMIT" at bounding box center [387, 319] width 27 height 13
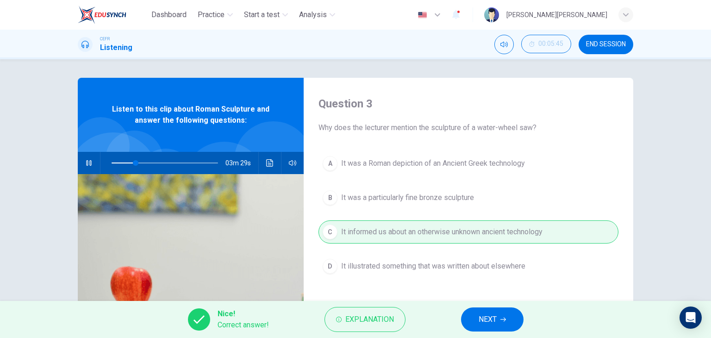
click at [474, 317] on button "NEXT" at bounding box center [492, 319] width 62 height 24
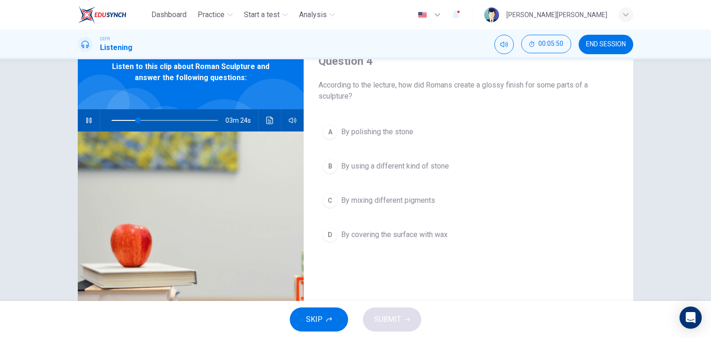
scroll to position [46, 0]
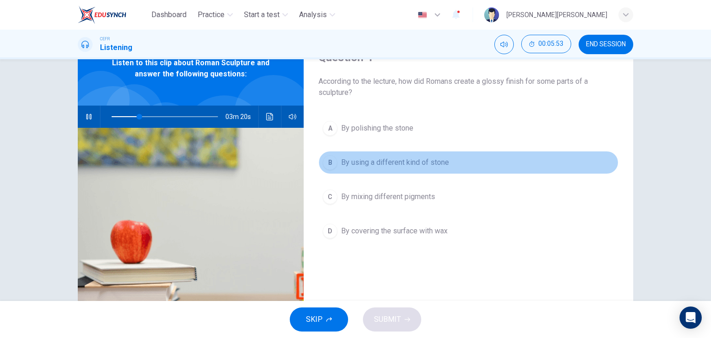
click at [429, 166] on span "By using a different kind of stone" at bounding box center [395, 162] width 108 height 11
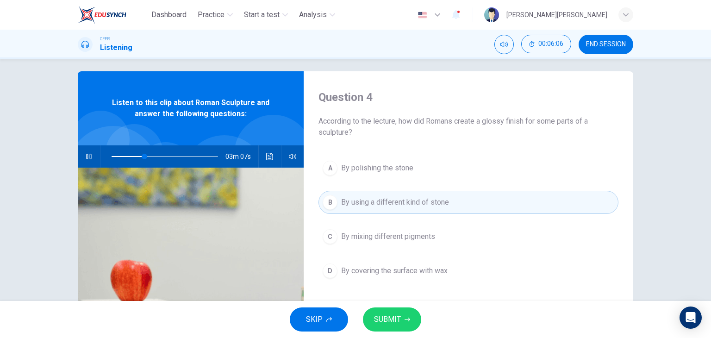
scroll to position [0, 0]
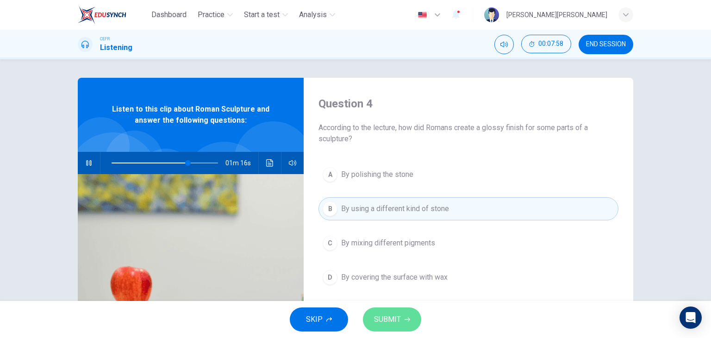
click at [388, 318] on span "SUBMIT" at bounding box center [387, 319] width 27 height 13
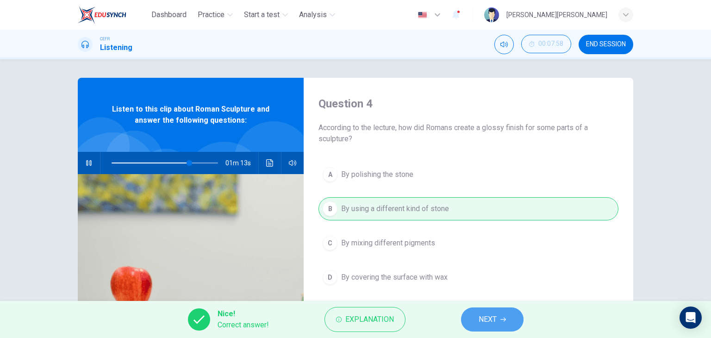
click at [477, 319] on button "NEXT" at bounding box center [492, 319] width 62 height 24
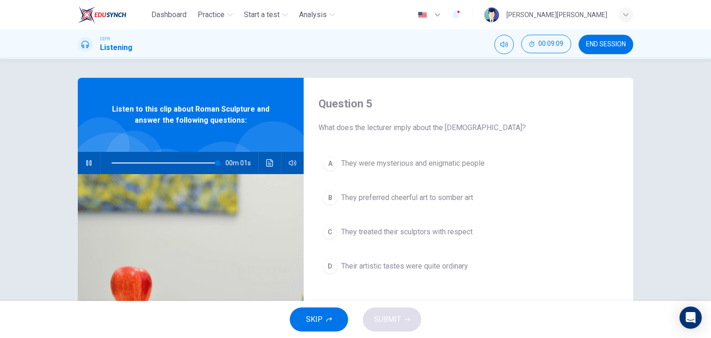
click at [429, 268] on span "Their artistic tastes were quite ordinary" at bounding box center [404, 266] width 127 height 11
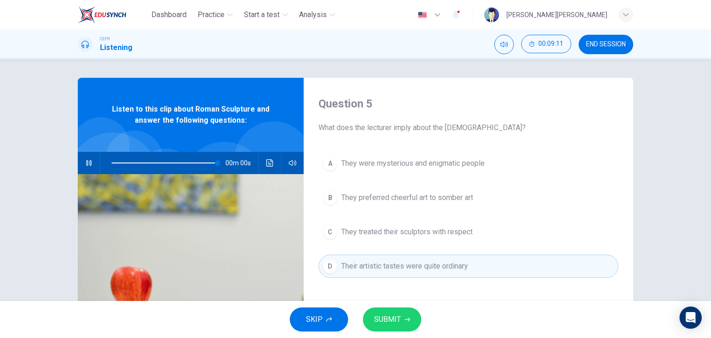
type input "0"
click at [393, 317] on span "SUBMIT" at bounding box center [387, 319] width 27 height 13
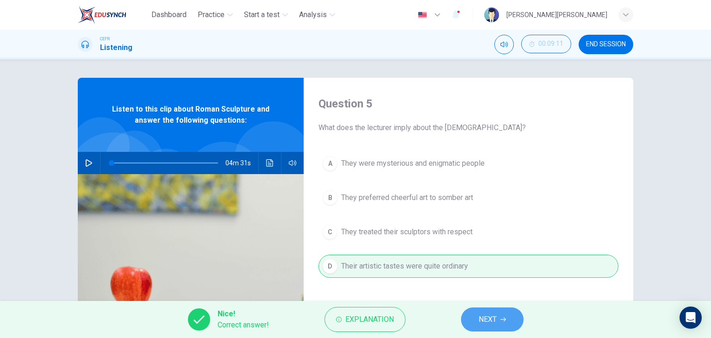
click at [483, 321] on span "NEXT" at bounding box center [488, 319] width 18 height 13
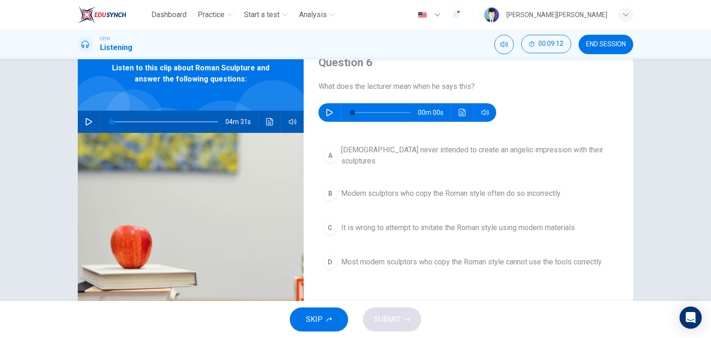
scroll to position [46, 0]
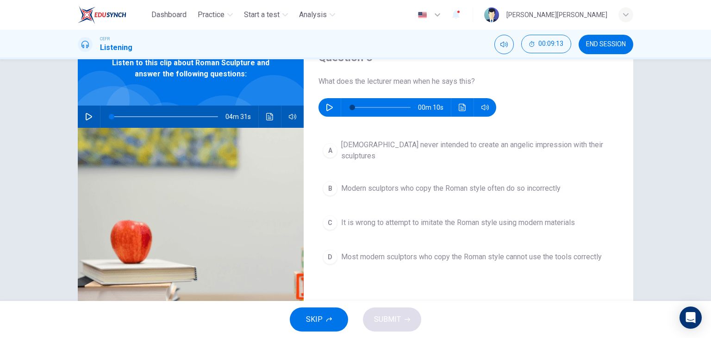
click at [326, 108] on icon "button" at bounding box center [329, 107] width 6 height 7
type input "0"
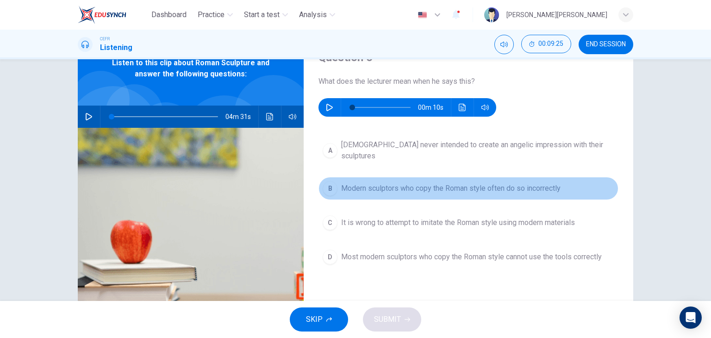
click at [333, 183] on div "B" at bounding box center [330, 188] width 15 height 15
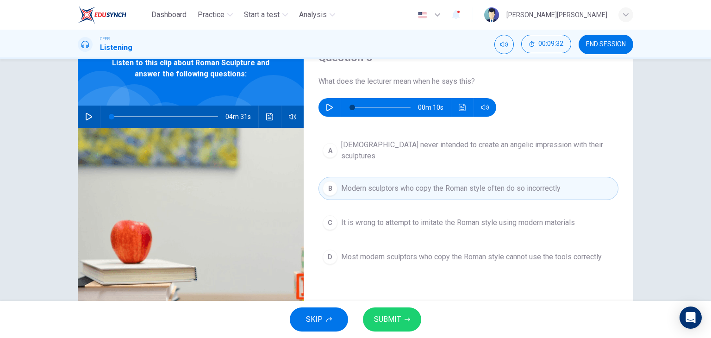
click at [398, 318] on span "SUBMIT" at bounding box center [387, 319] width 27 height 13
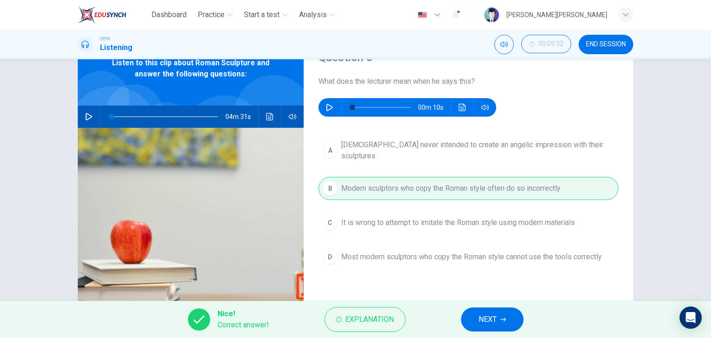
click at [502, 325] on button "NEXT" at bounding box center [492, 319] width 62 height 24
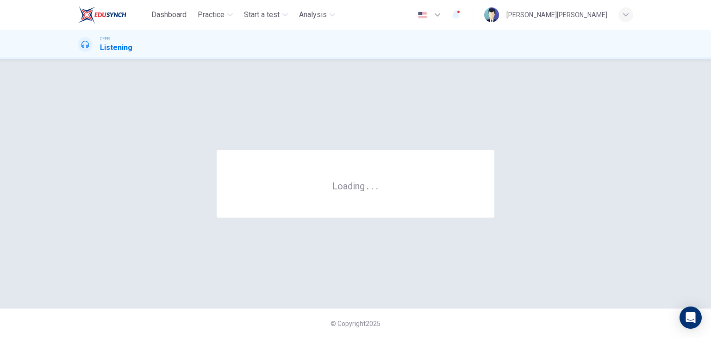
scroll to position [0, 0]
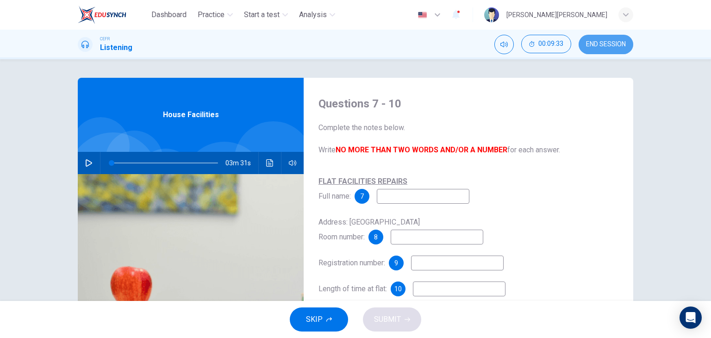
click at [610, 43] on span "END SESSION" at bounding box center [606, 44] width 40 height 7
